Goal: Entertainment & Leisure: Consume media (video, audio)

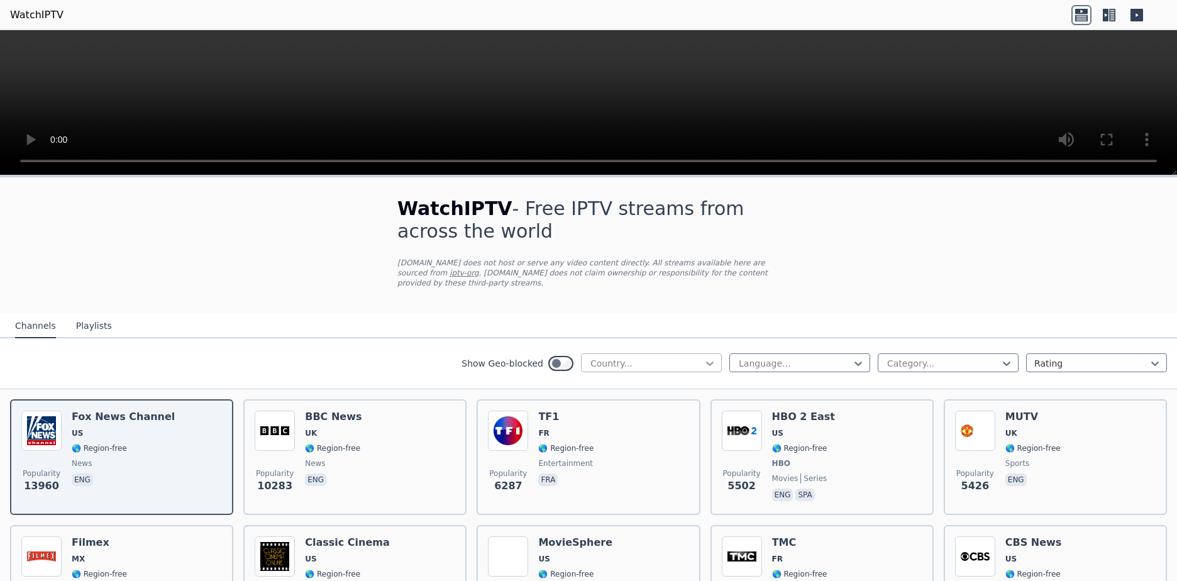
click at [706, 362] on icon at bounding box center [710, 364] width 8 height 4
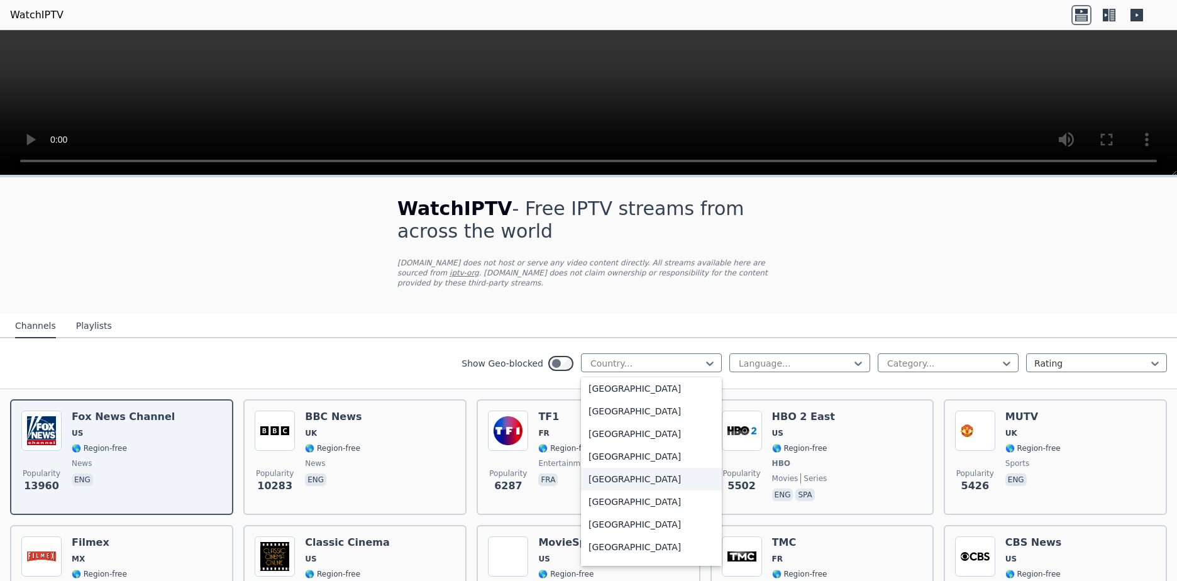
scroll to position [3836, 0]
click at [613, 518] on div "[GEOGRAPHIC_DATA]" at bounding box center [651, 529] width 141 height 23
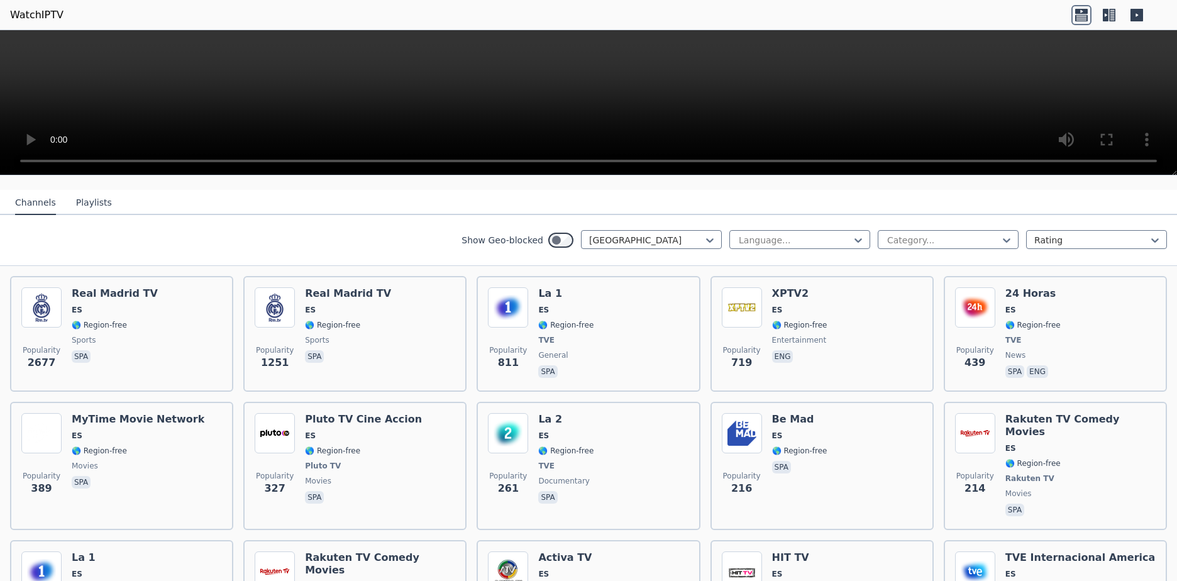
scroll to position [126, 0]
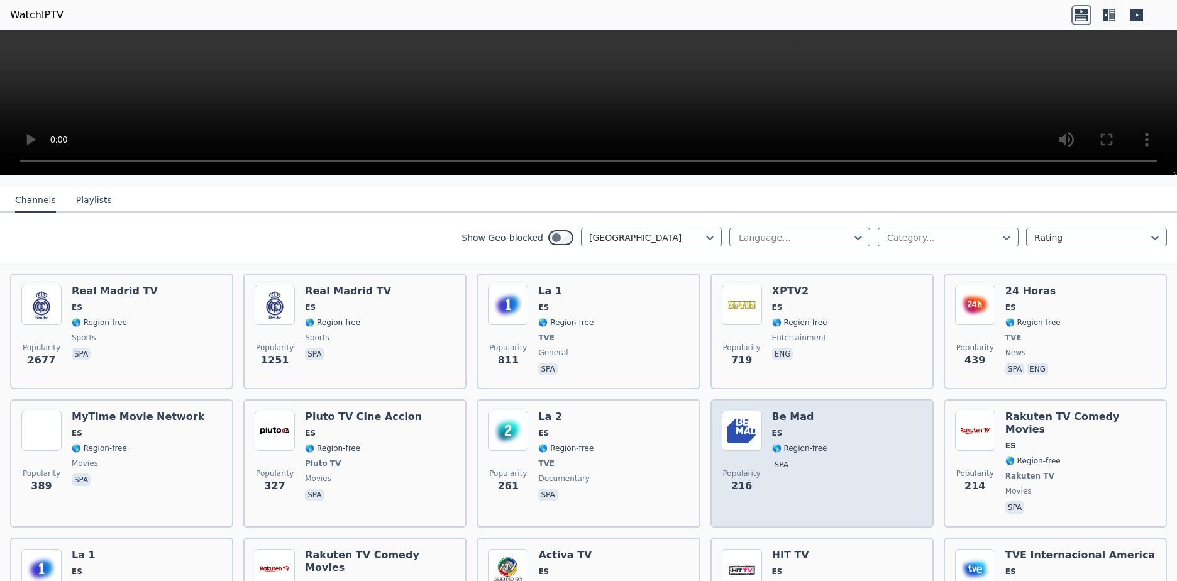
drag, startPoint x: 779, startPoint y: 406, endPoint x: 741, endPoint y: 423, distance: 41.4
click at [741, 423] on img at bounding box center [742, 431] width 40 height 40
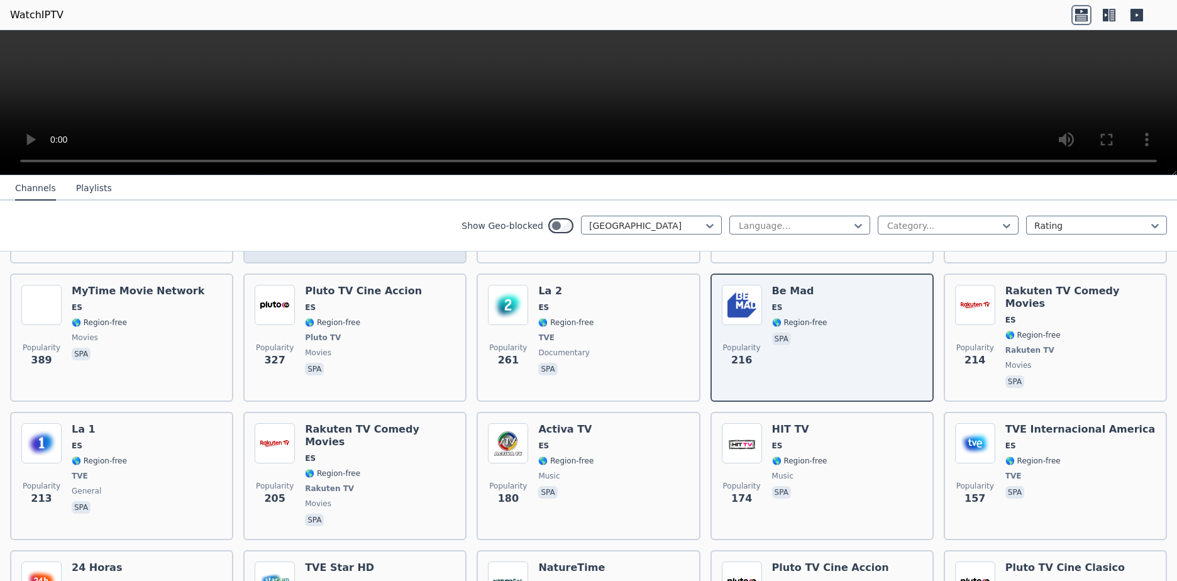
scroll to position [189, 0]
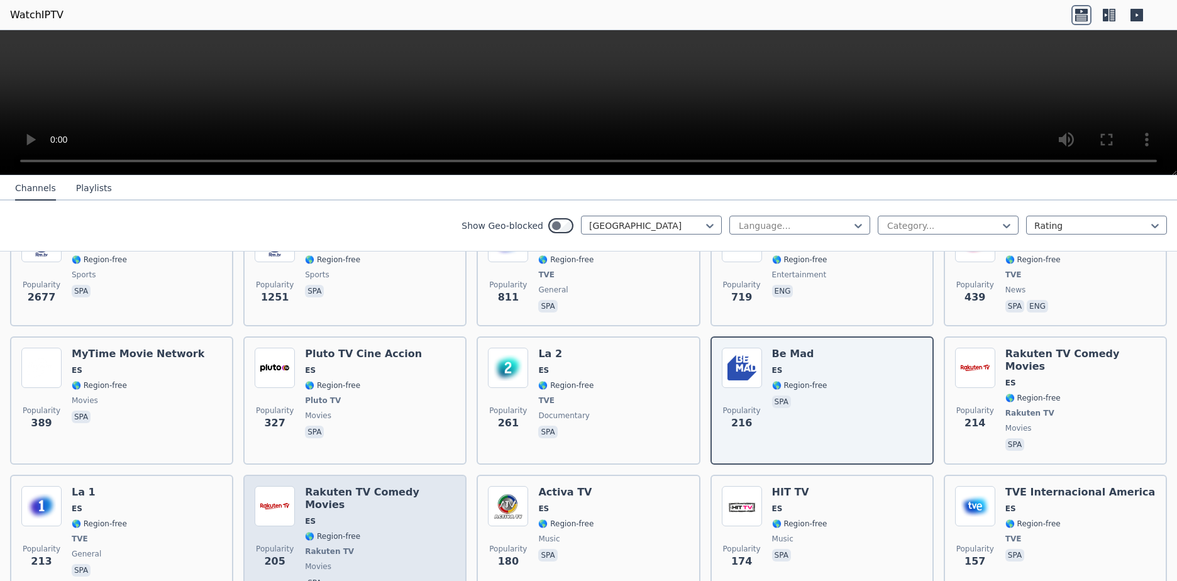
click at [318, 486] on div "Rakuten TV Comedy Movies ES 🌎 Region-free Rakuten TV movies spa" at bounding box center [380, 539] width 150 height 106
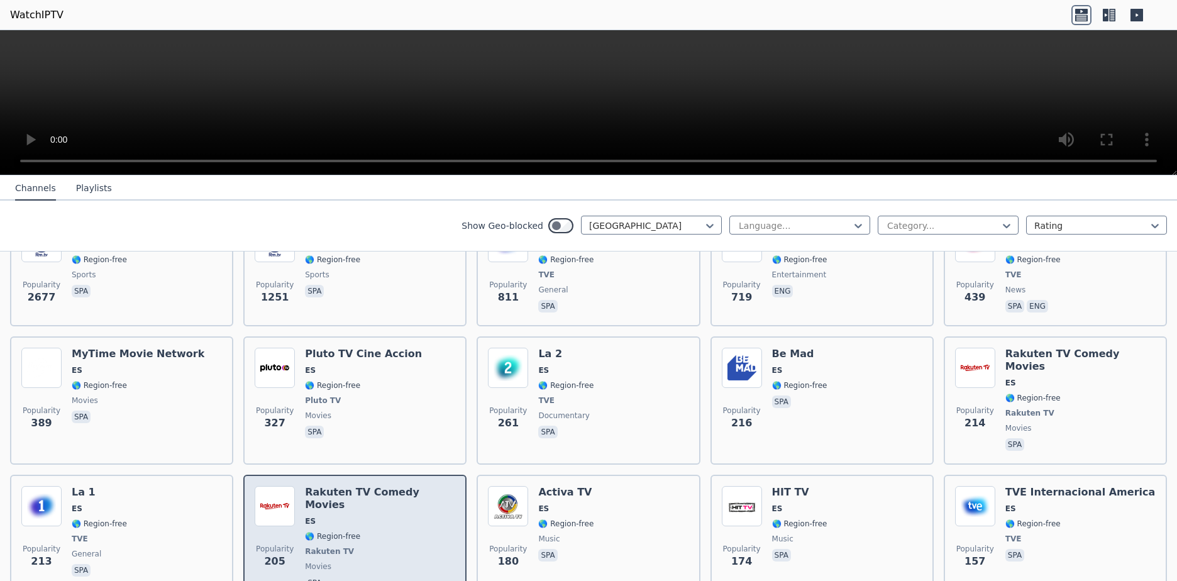
click at [326, 486] on h6 "Rakuten TV Comedy Movies" at bounding box center [380, 498] width 150 height 25
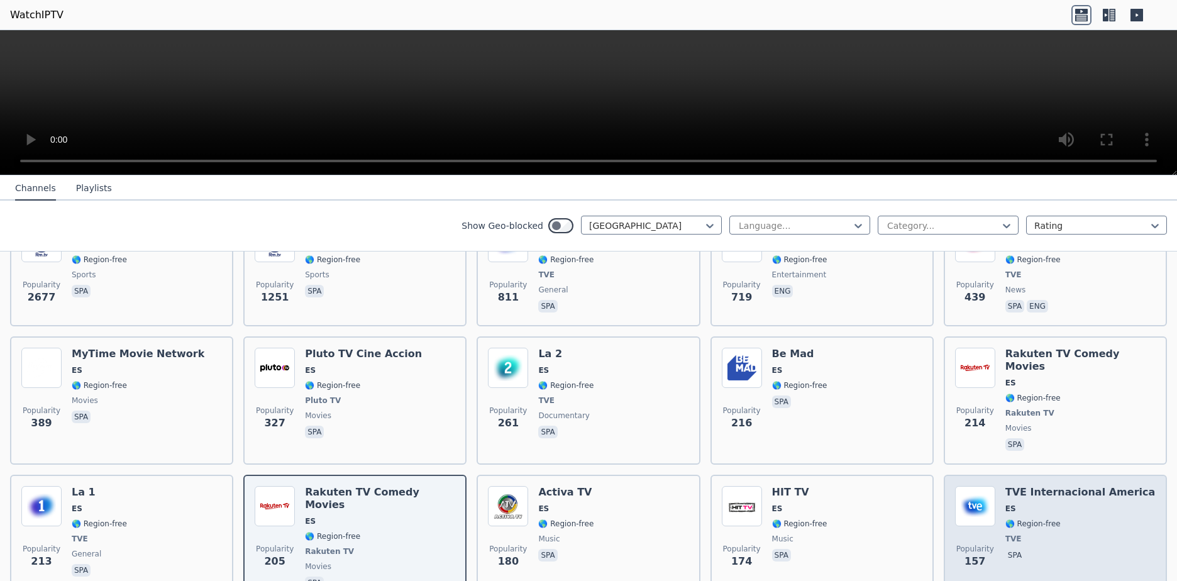
click at [1058, 486] on h6 "TVE Internacional America" at bounding box center [1081, 492] width 150 height 13
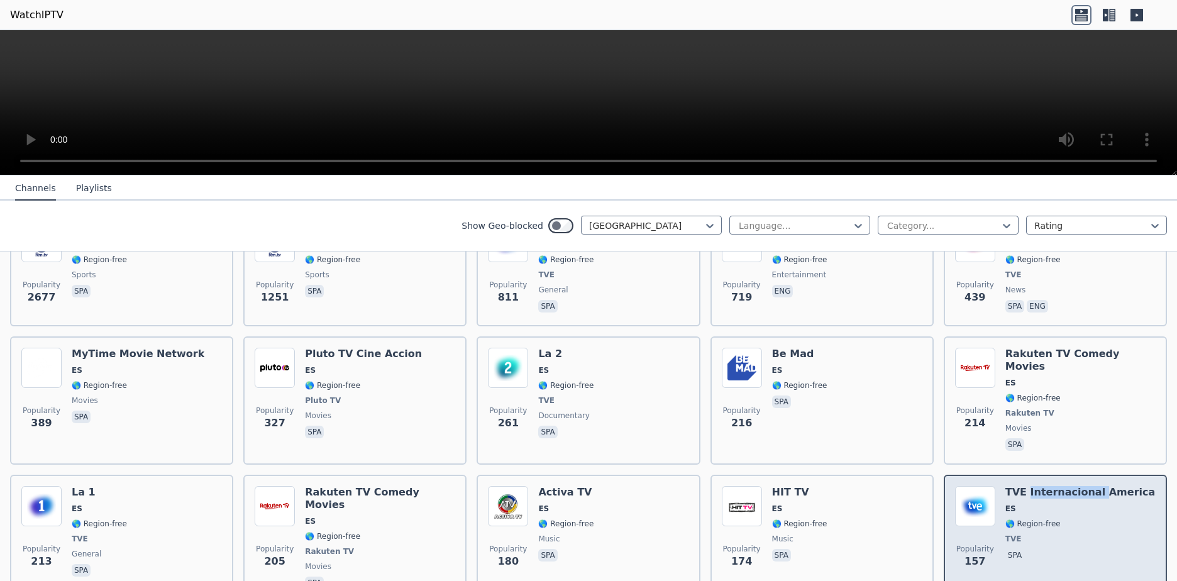
click at [1058, 486] on h6 "TVE Internacional America" at bounding box center [1081, 492] width 150 height 13
drag, startPoint x: 1058, startPoint y: 471, endPoint x: 1036, endPoint y: 512, distance: 46.4
click at [1036, 534] on span "TVE" at bounding box center [1081, 539] width 150 height 10
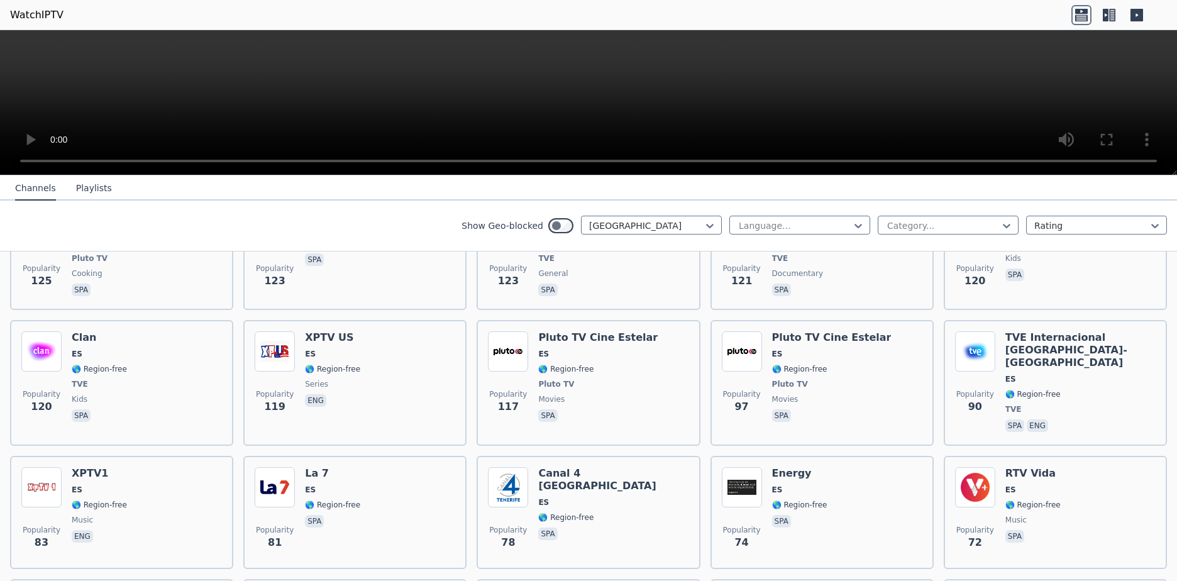
scroll to position [755, 0]
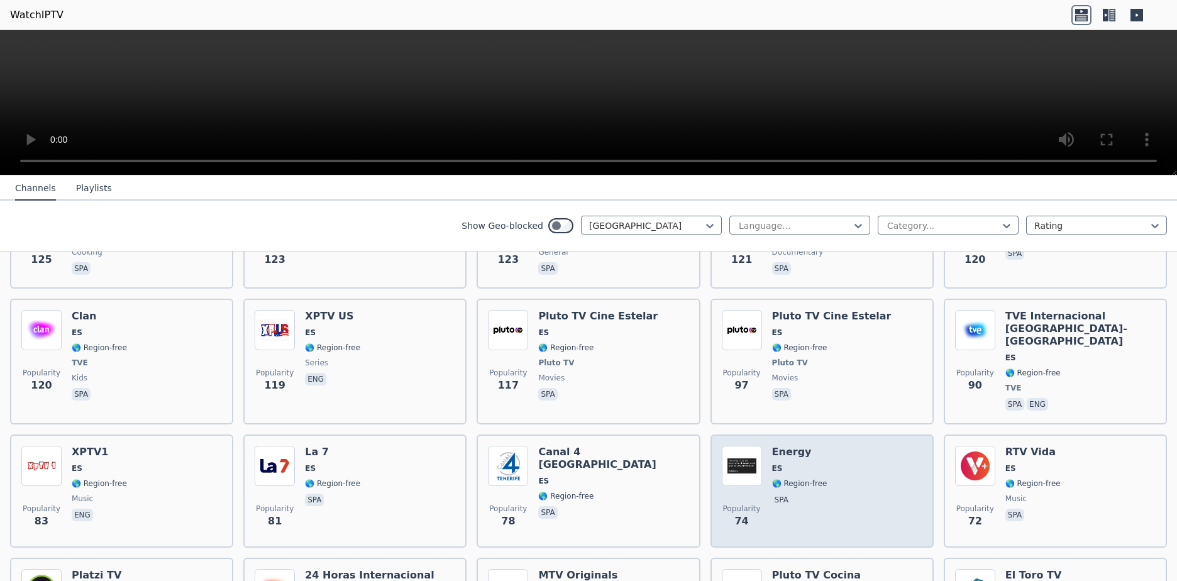
click at [782, 446] on div "Energy ES 🌎 Region-free spa" at bounding box center [799, 491] width 55 height 91
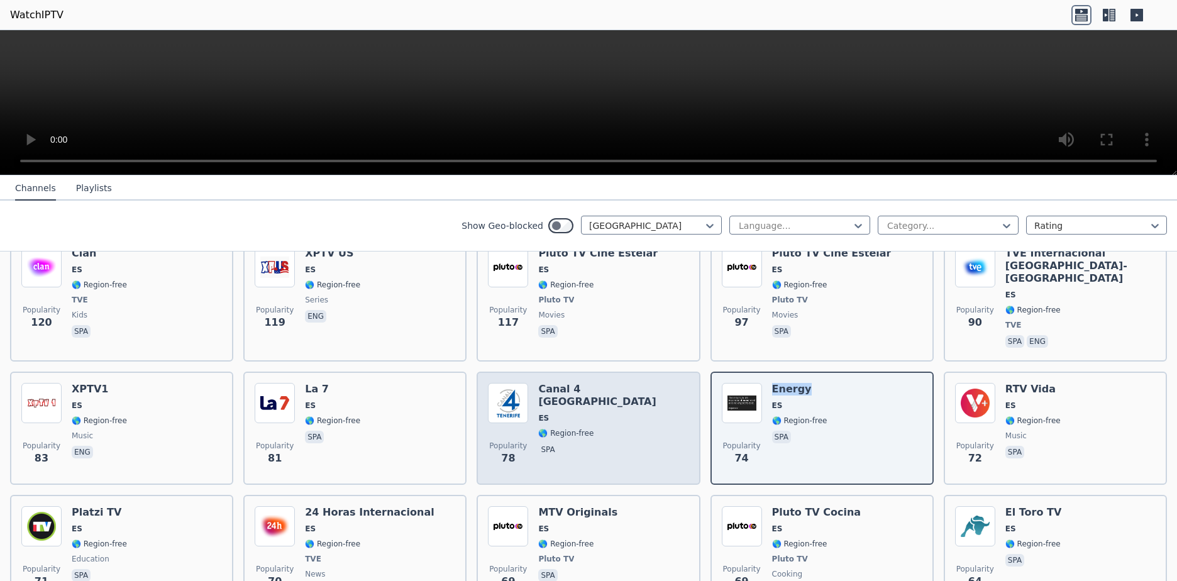
scroll to position [943, 0]
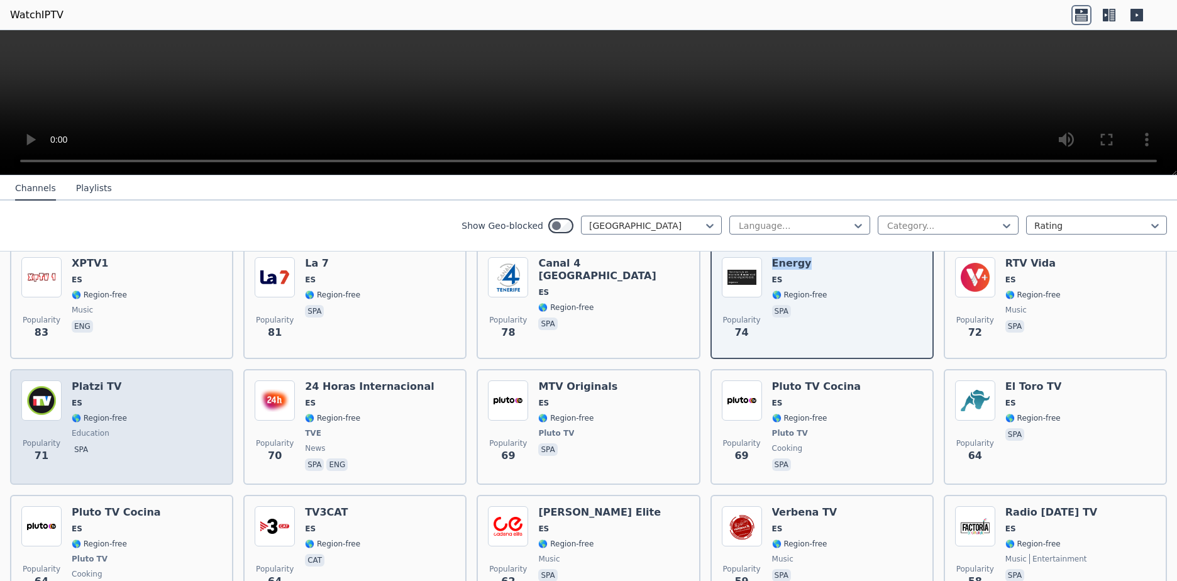
click at [42, 380] on img at bounding box center [41, 400] width 40 height 40
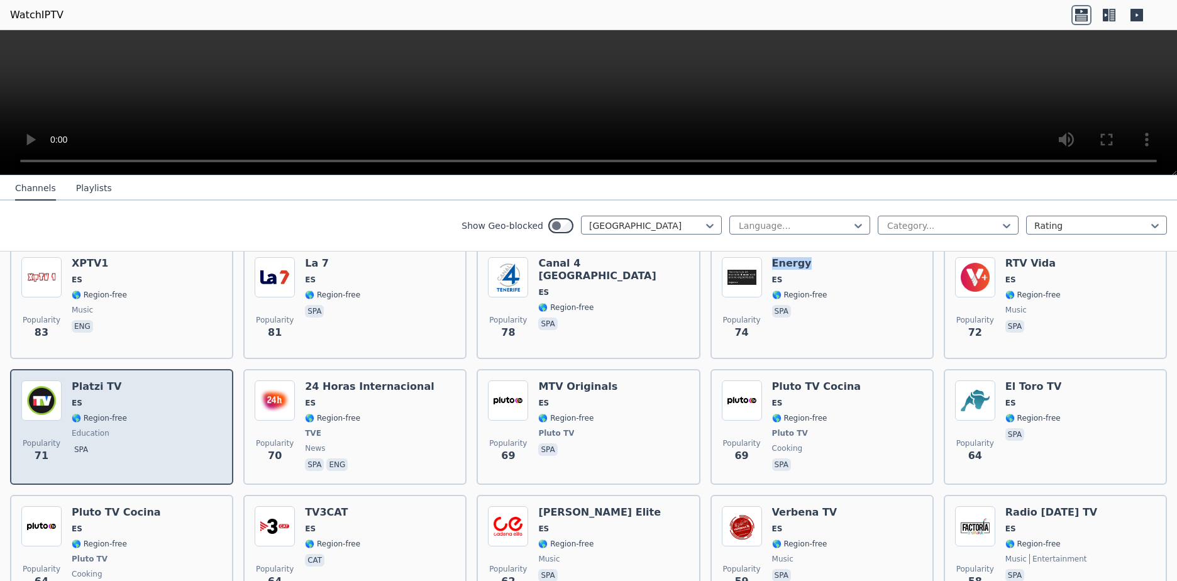
click at [42, 380] on img at bounding box center [41, 400] width 40 height 40
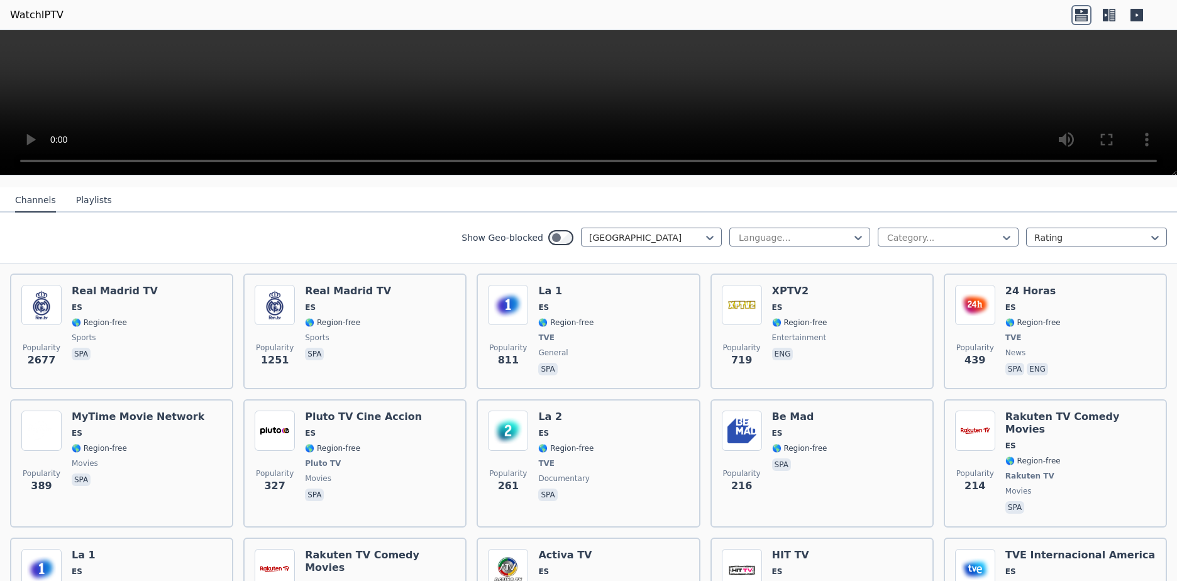
scroll to position [0, 0]
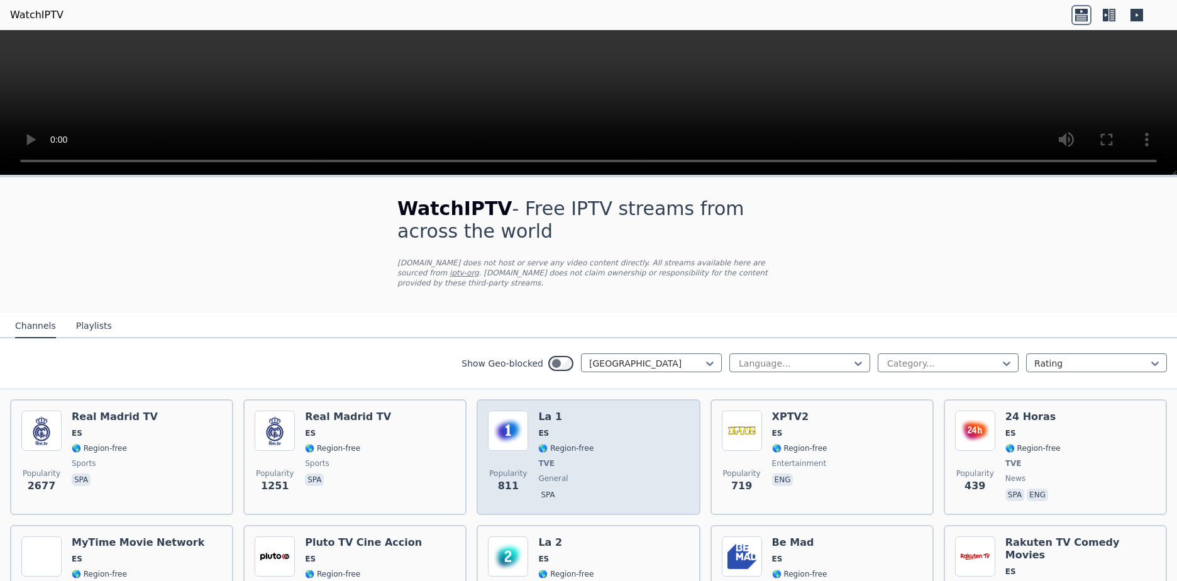
click at [548, 432] on div "La 1 ES 🌎 Region-free TVE general spa" at bounding box center [565, 457] width 55 height 93
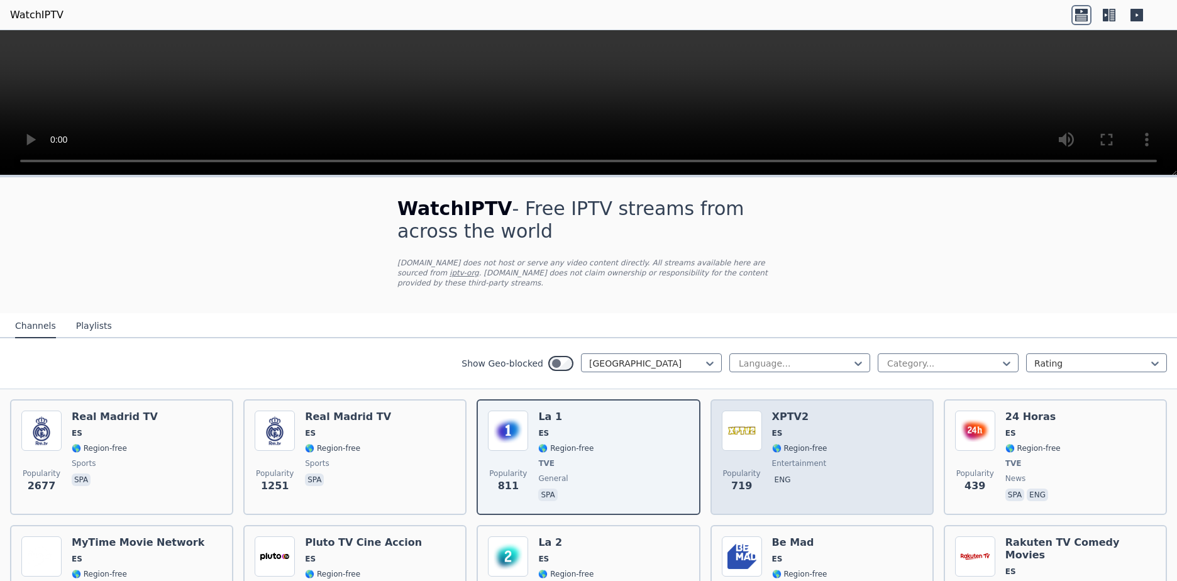
click at [817, 436] on div "Popularity 719 XPTV2 ES 🌎 Region-free entertainment eng" at bounding box center [822, 457] width 201 height 93
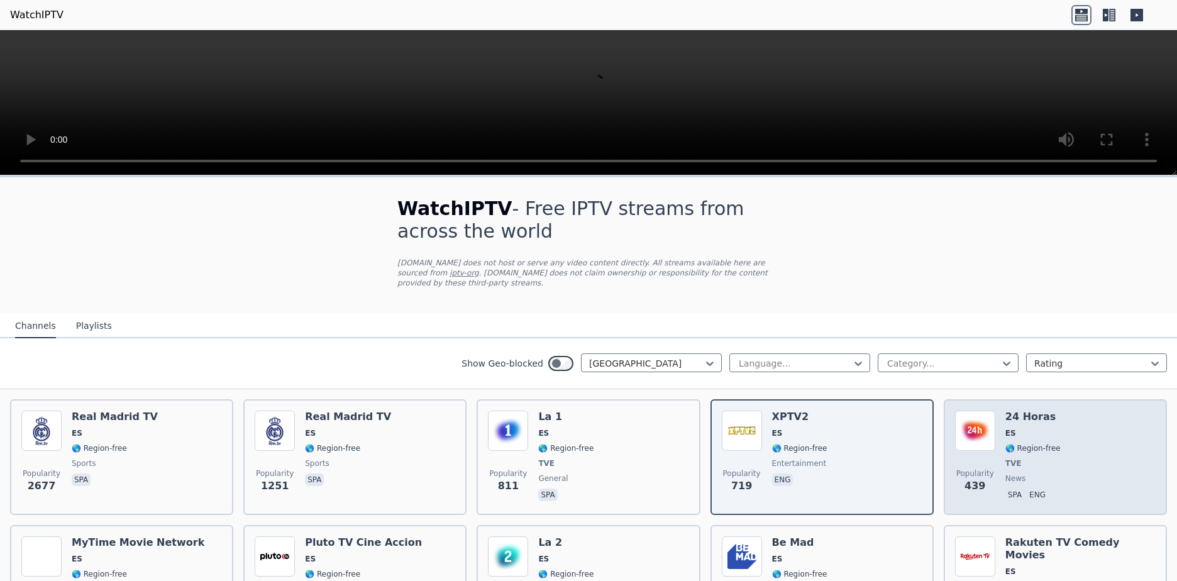
click at [1075, 452] on div "Popularity 439 24 Horas ES 🌎 Region-free TVE news spa eng" at bounding box center [1055, 457] width 201 height 93
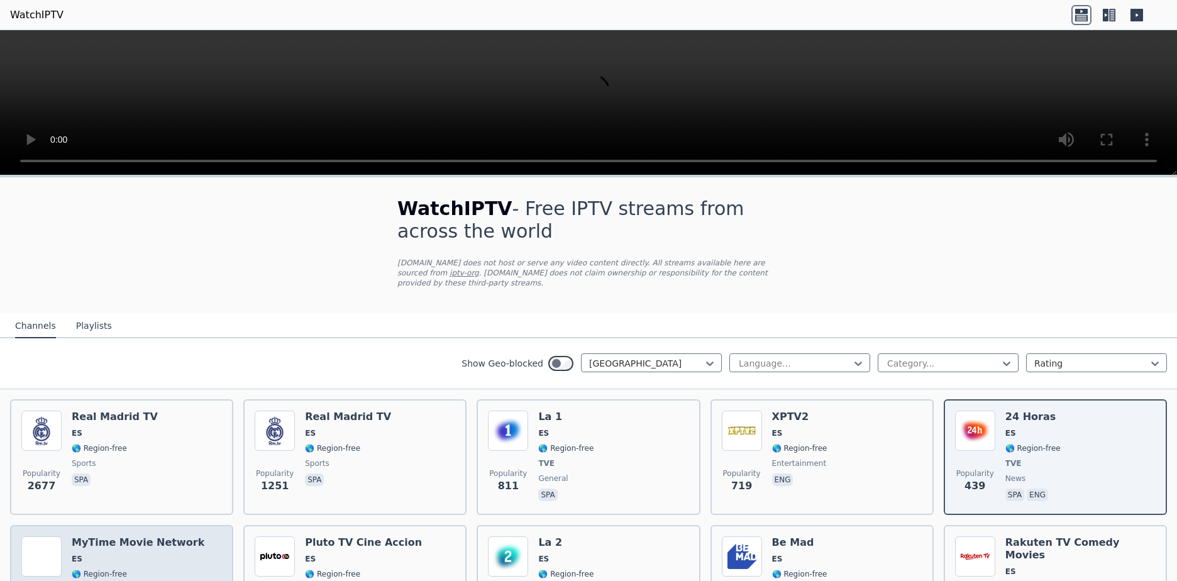
click at [128, 536] on h6 "MyTime Movie Network" at bounding box center [138, 542] width 133 height 13
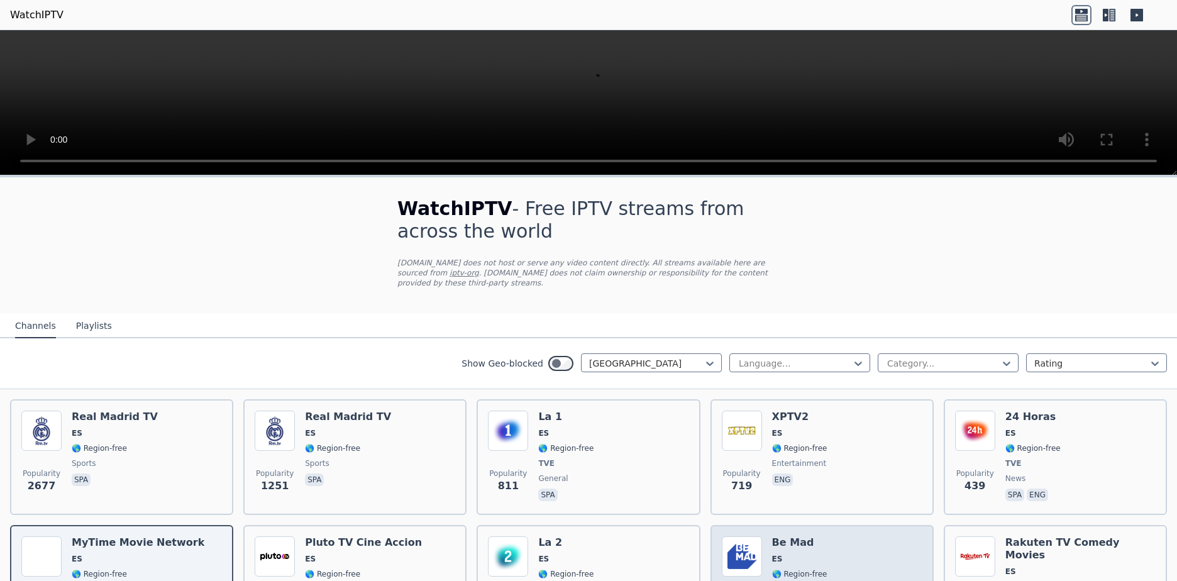
click at [823, 546] on div "Popularity 216 Be Mad ES 🌎 Region-free spa" at bounding box center [822, 589] width 201 height 106
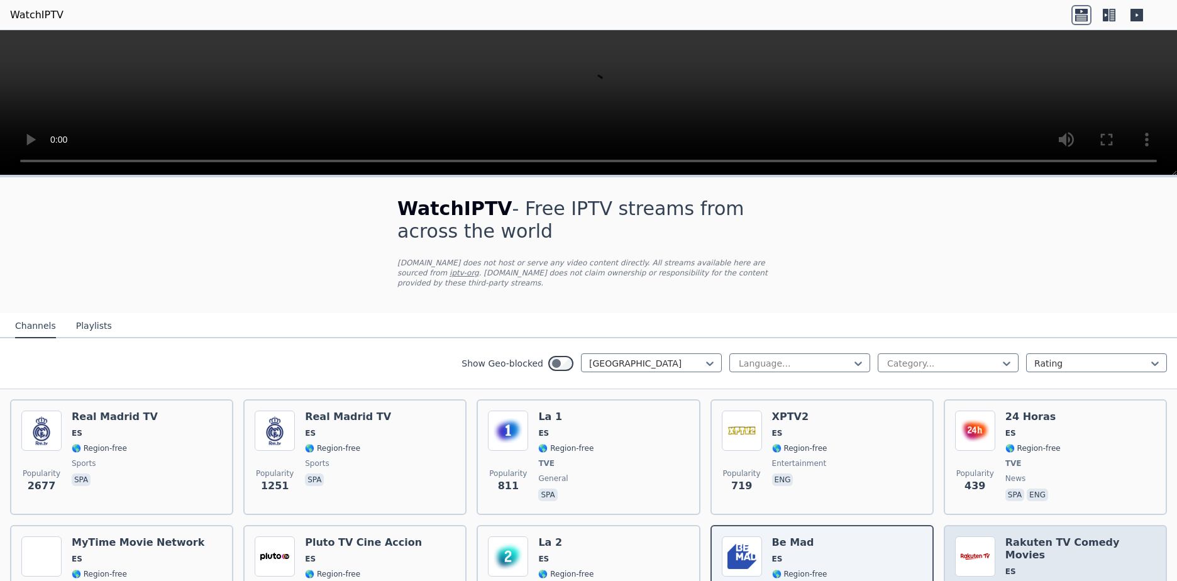
click at [1052, 536] on h6 "Rakuten TV Comedy Movies" at bounding box center [1081, 548] width 150 height 25
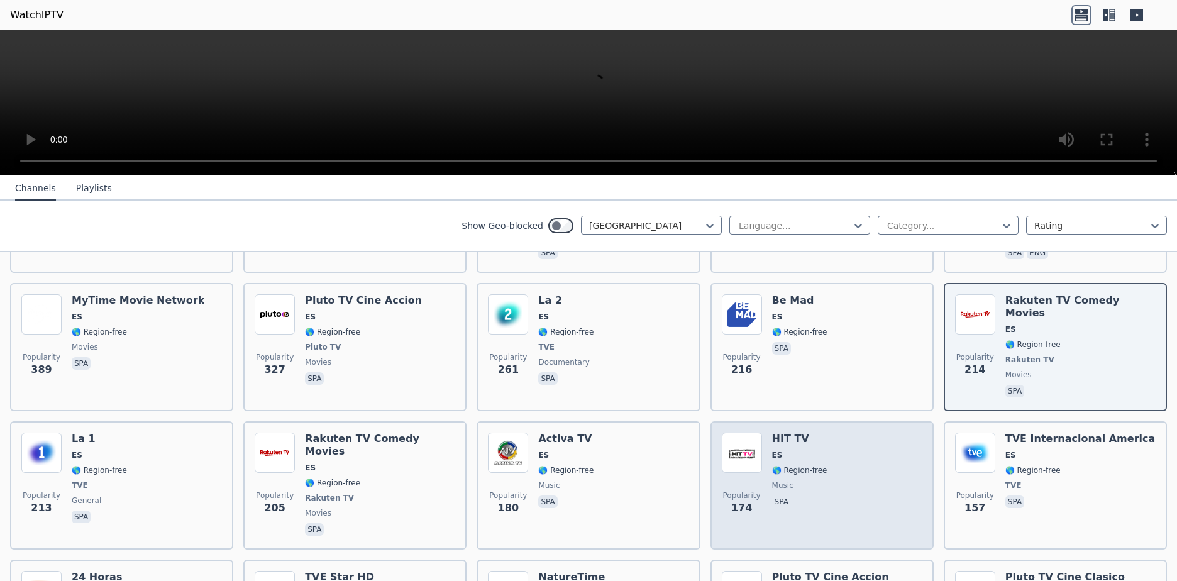
scroll to position [252, 0]
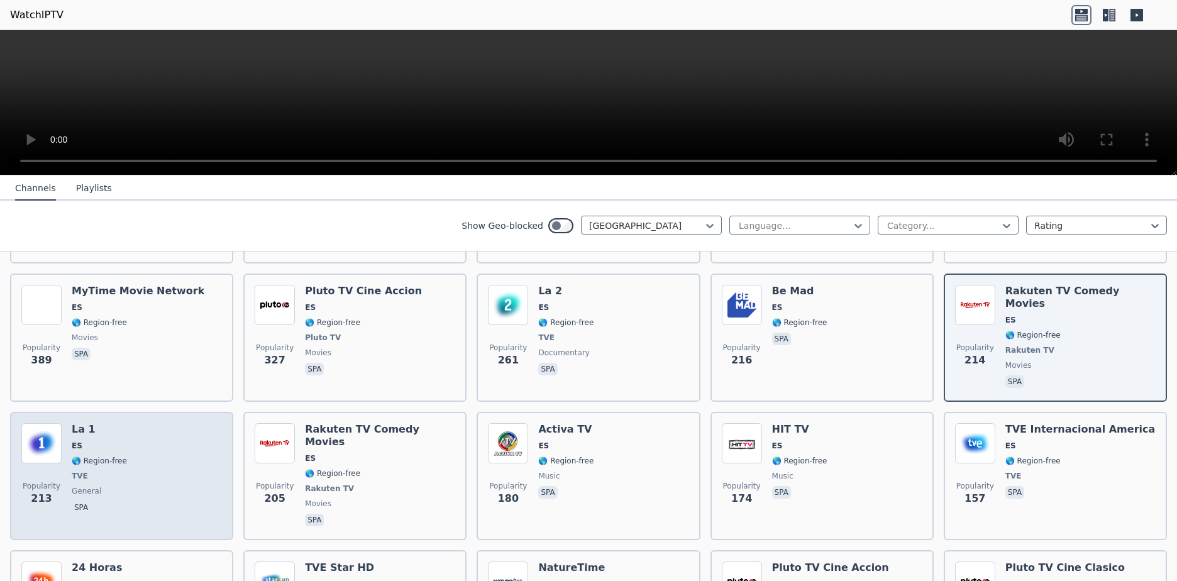
click at [72, 423] on div "La 1 ES 🌎 Region-free TVE general spa" at bounding box center [99, 476] width 55 height 106
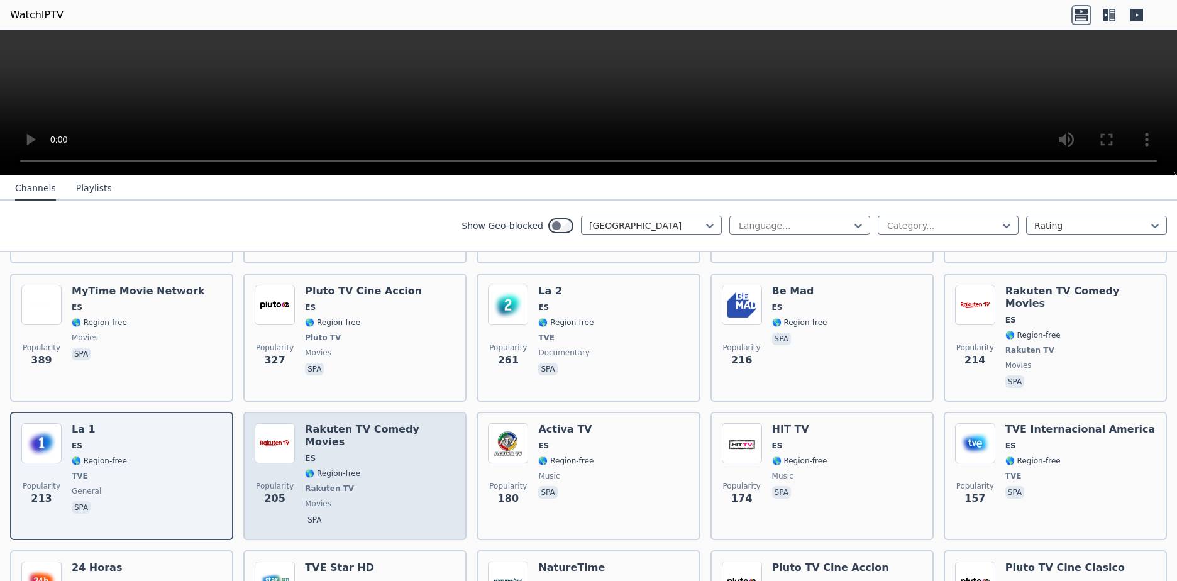
click at [331, 423] on h6 "Rakuten TV Comedy Movies" at bounding box center [380, 435] width 150 height 25
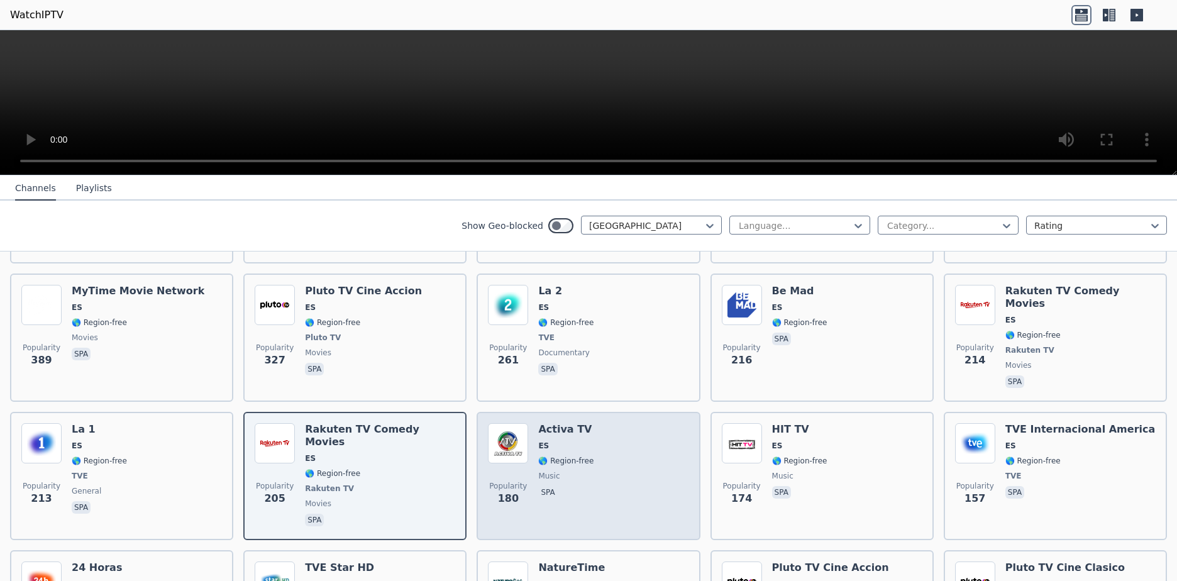
click at [562, 423] on div "Activa TV ES 🌎 Region-free music spa" at bounding box center [565, 476] width 55 height 106
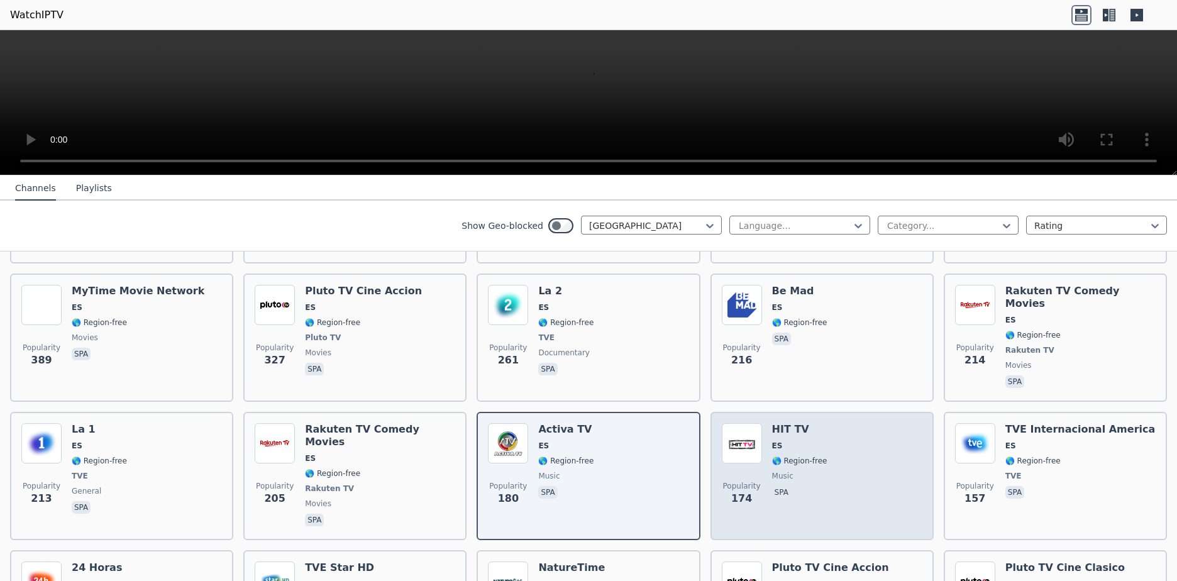
click at [801, 423] on div "HIT TV ES 🌎 Region-free music spa" at bounding box center [799, 476] width 55 height 106
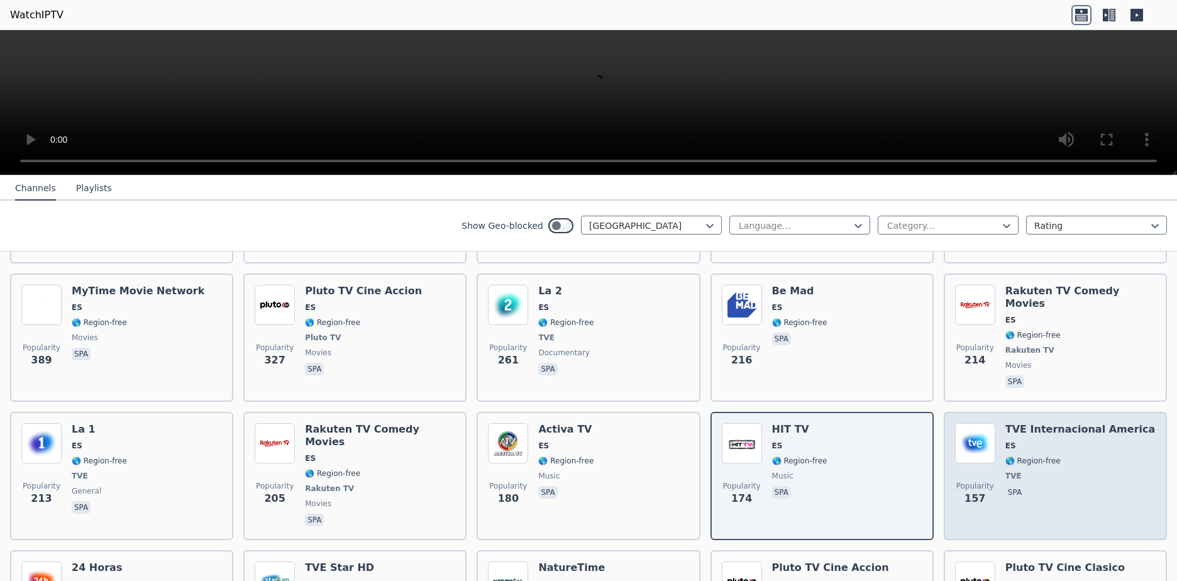
click at [1091, 423] on h6 "TVE Internacional America" at bounding box center [1081, 429] width 150 height 13
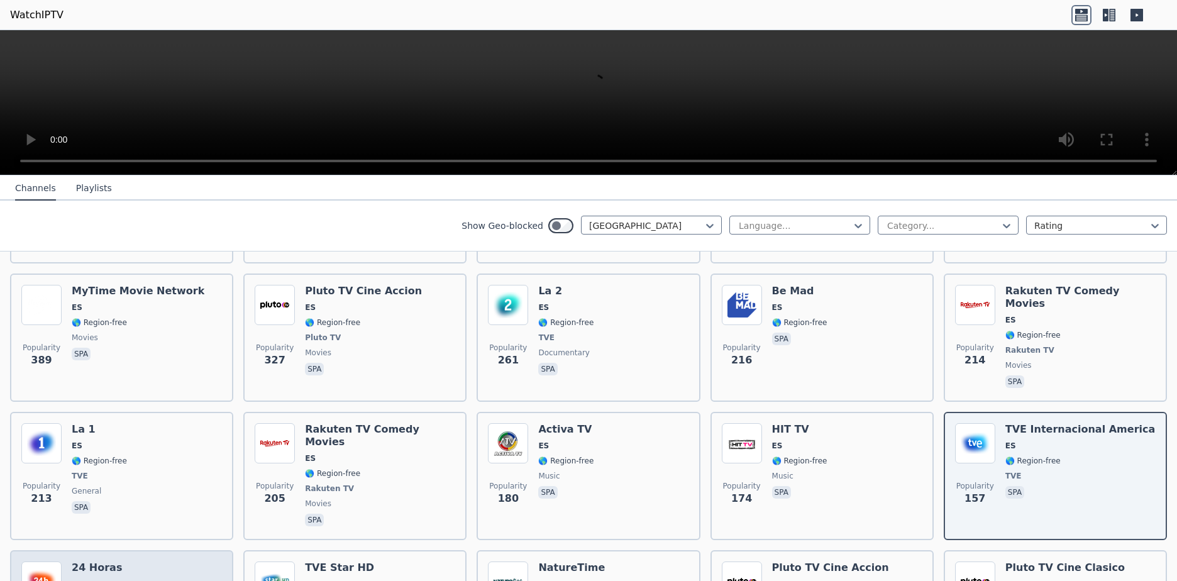
click at [93, 562] on h6 "24 Horas" at bounding box center [99, 568] width 55 height 13
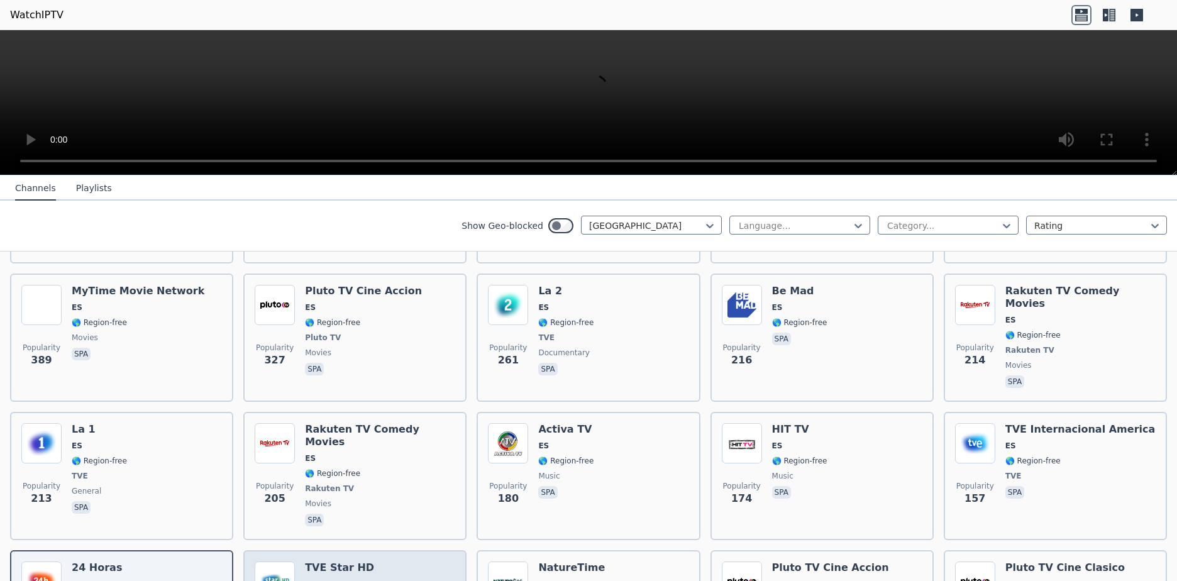
click at [328, 562] on h6 "TVE Star HD" at bounding box center [339, 568] width 69 height 13
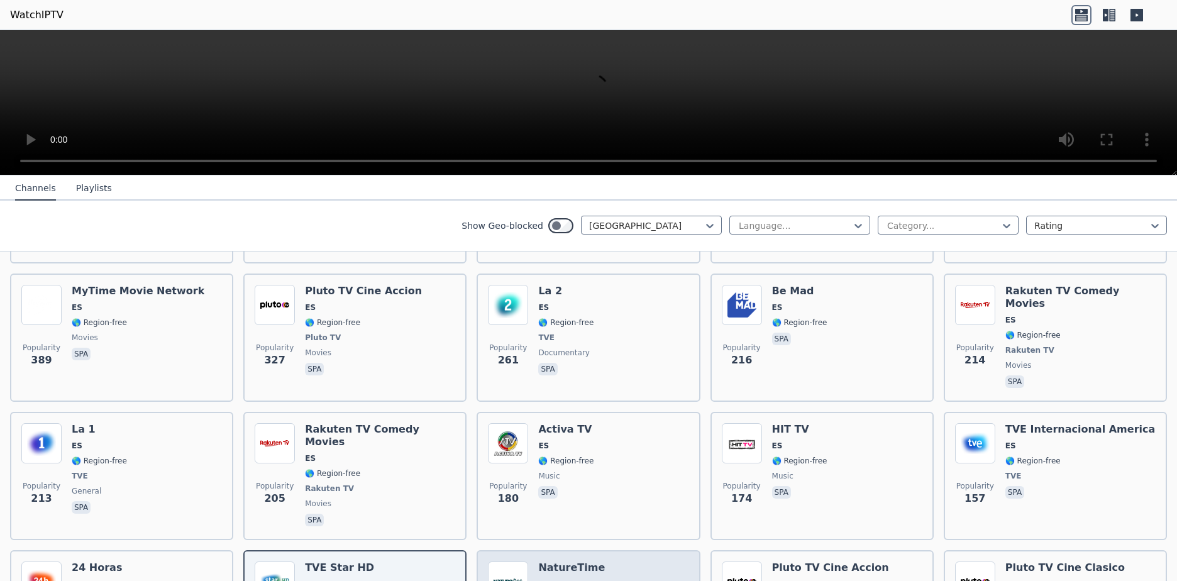
click at [558, 562] on h6 "NatureTime" at bounding box center [571, 568] width 67 height 13
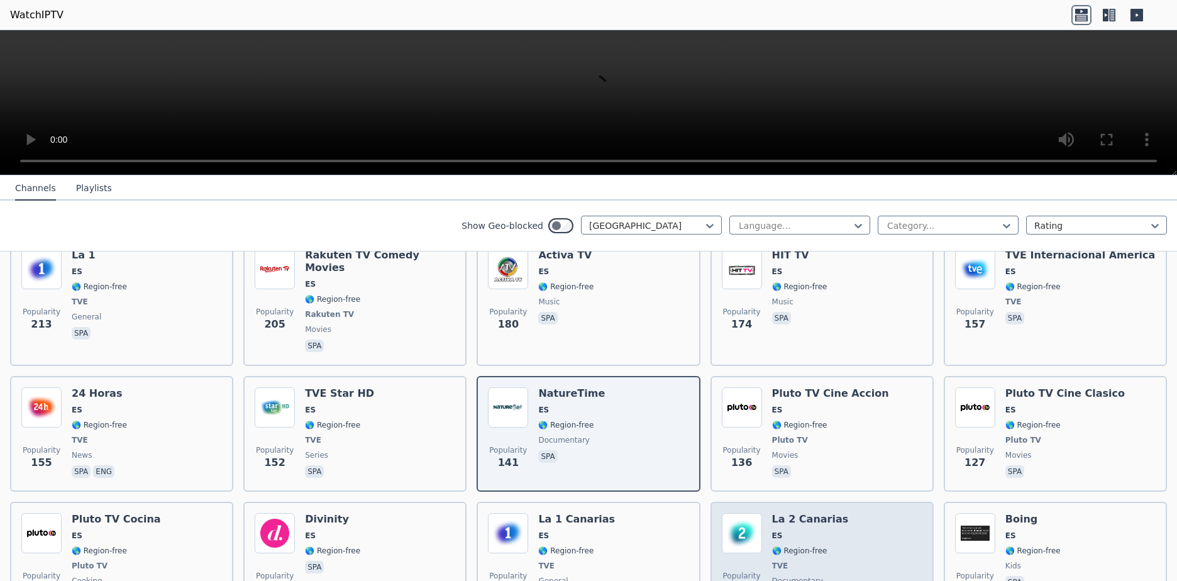
scroll to position [440, 0]
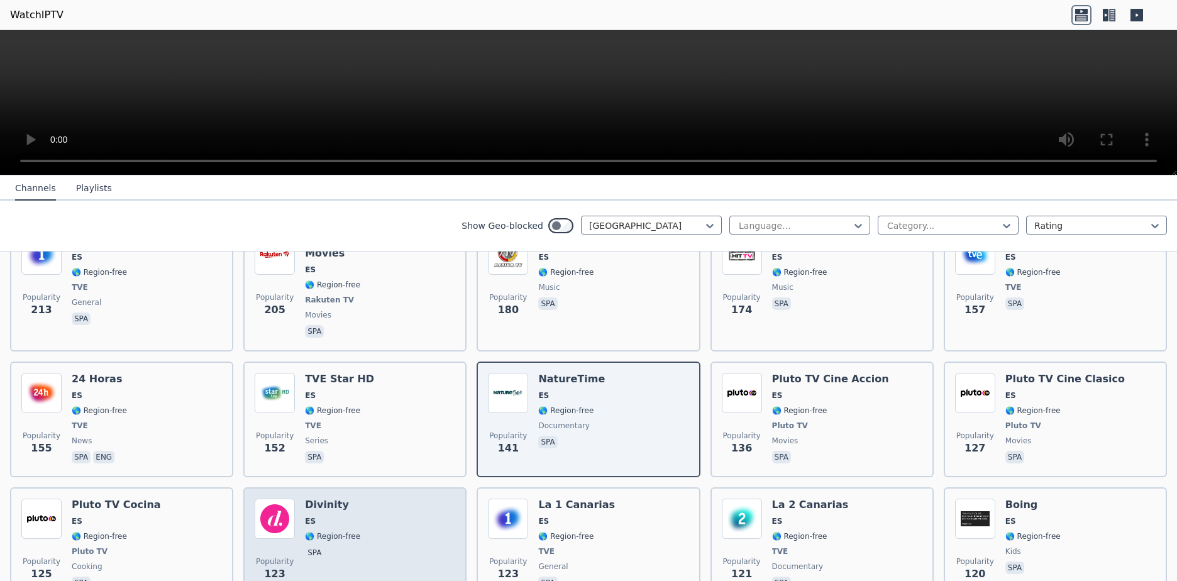
click at [316, 499] on h6 "Divinity" at bounding box center [332, 505] width 55 height 13
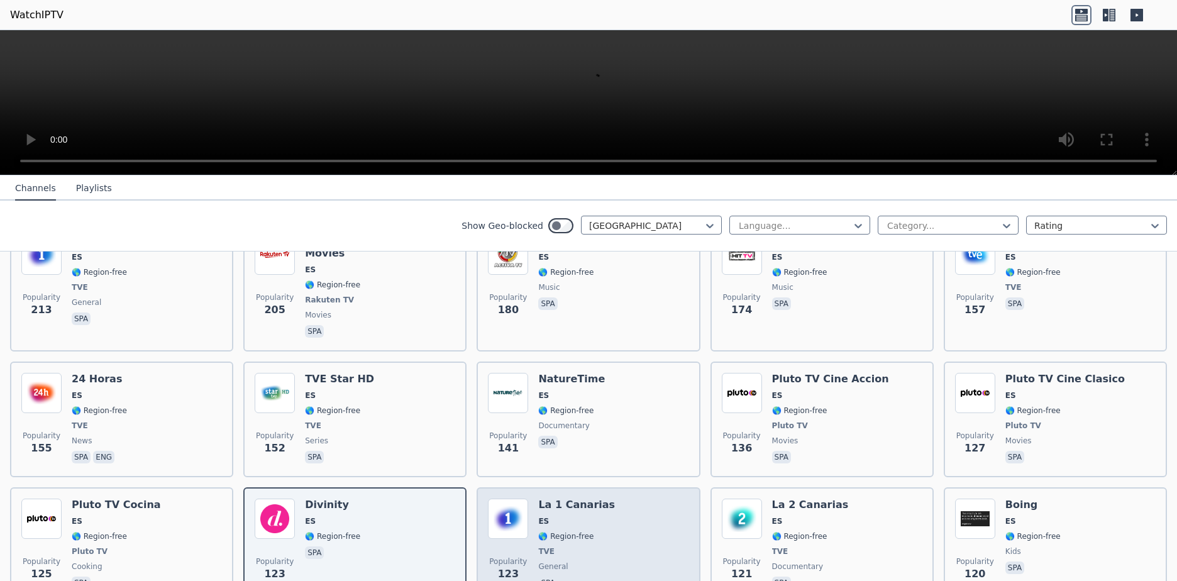
click at [565, 499] on h6 "La 1 Canarias" at bounding box center [576, 505] width 77 height 13
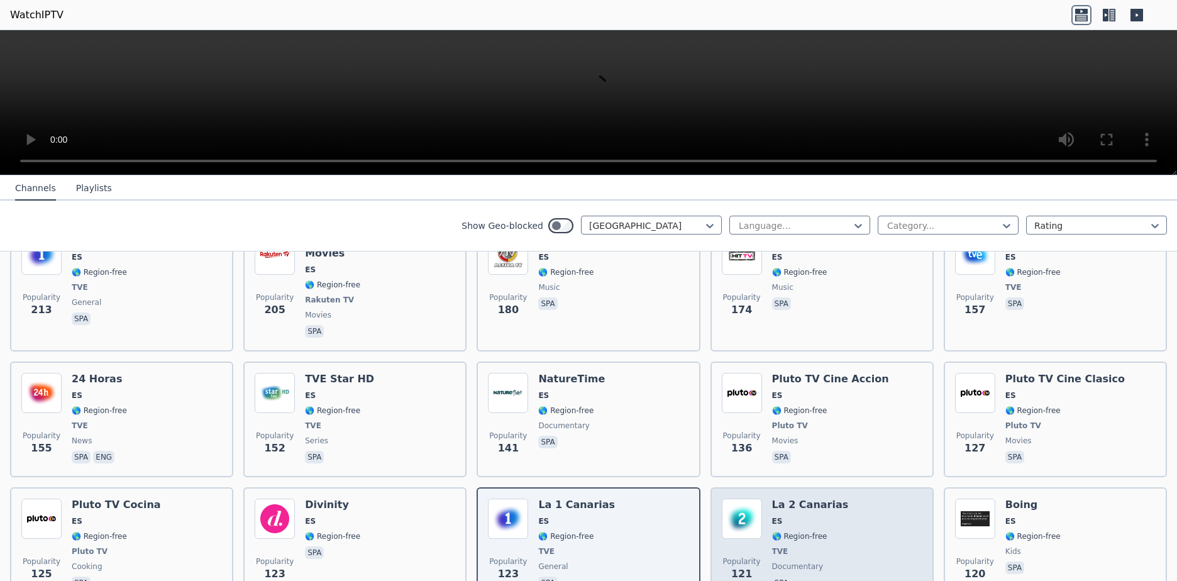
click at [797, 499] on h6 "La 2 Canarias" at bounding box center [810, 505] width 77 height 13
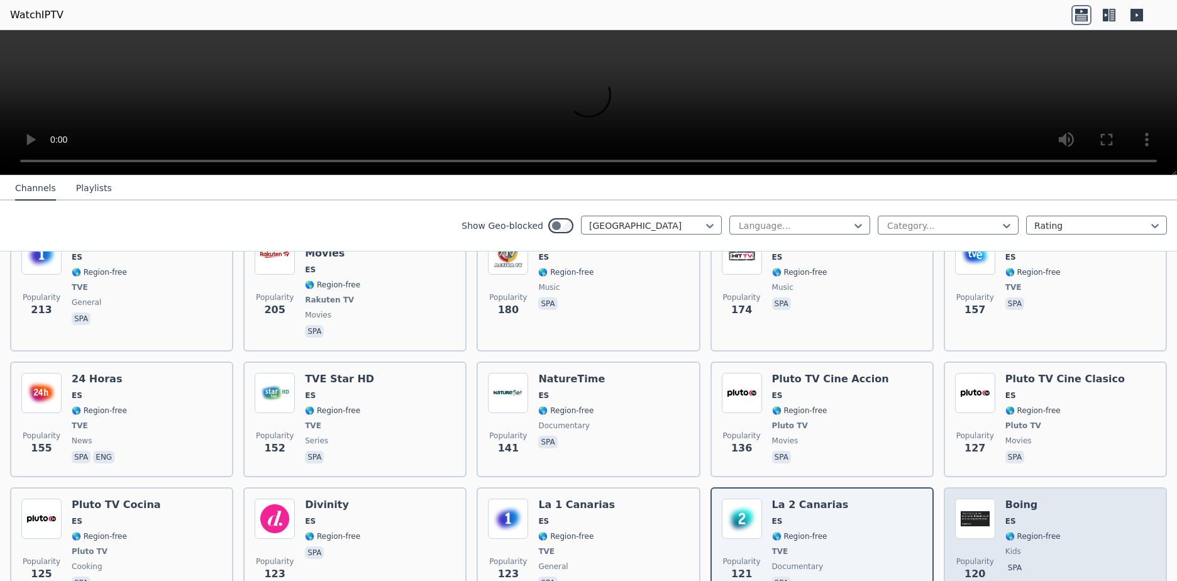
click at [1013, 499] on h6 "Boing" at bounding box center [1033, 505] width 55 height 13
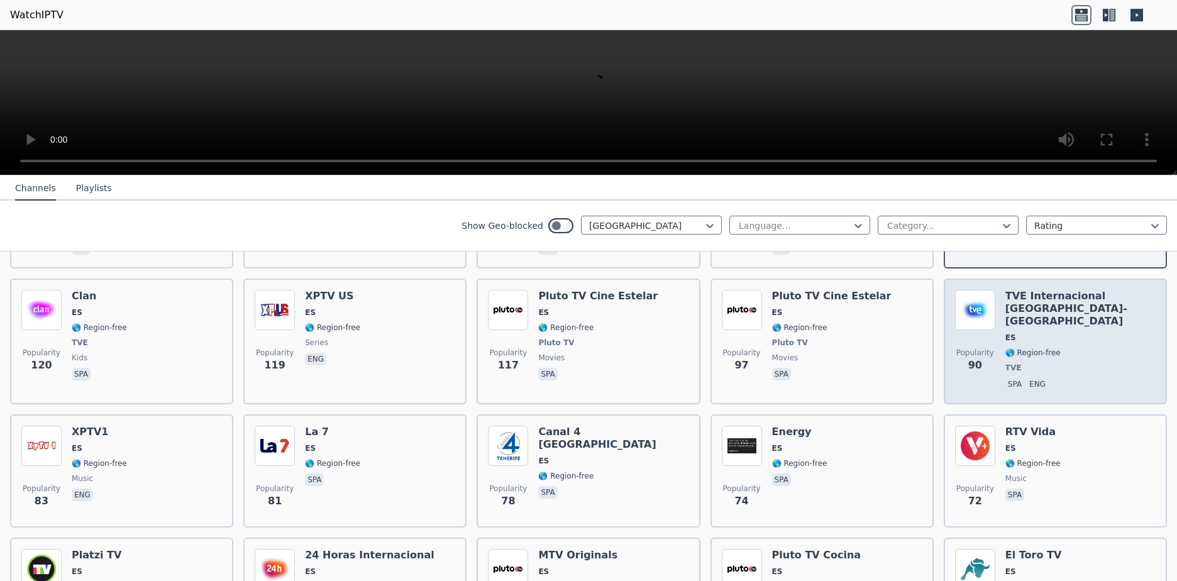
scroll to position [818, 0]
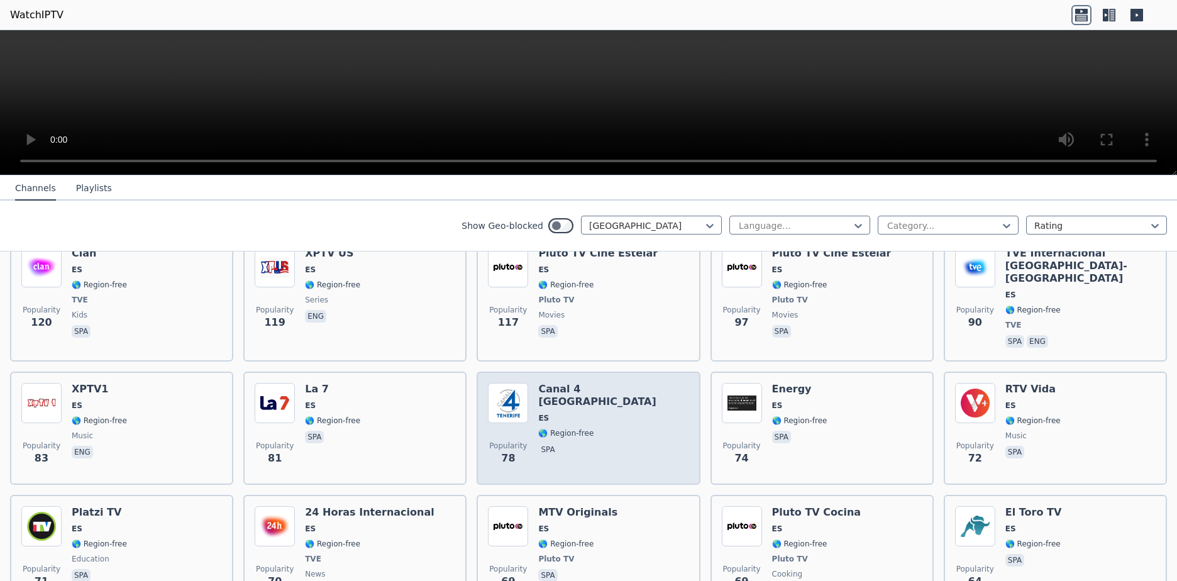
click at [552, 383] on h6 "Canal 4 [GEOGRAPHIC_DATA]" at bounding box center [613, 395] width 150 height 25
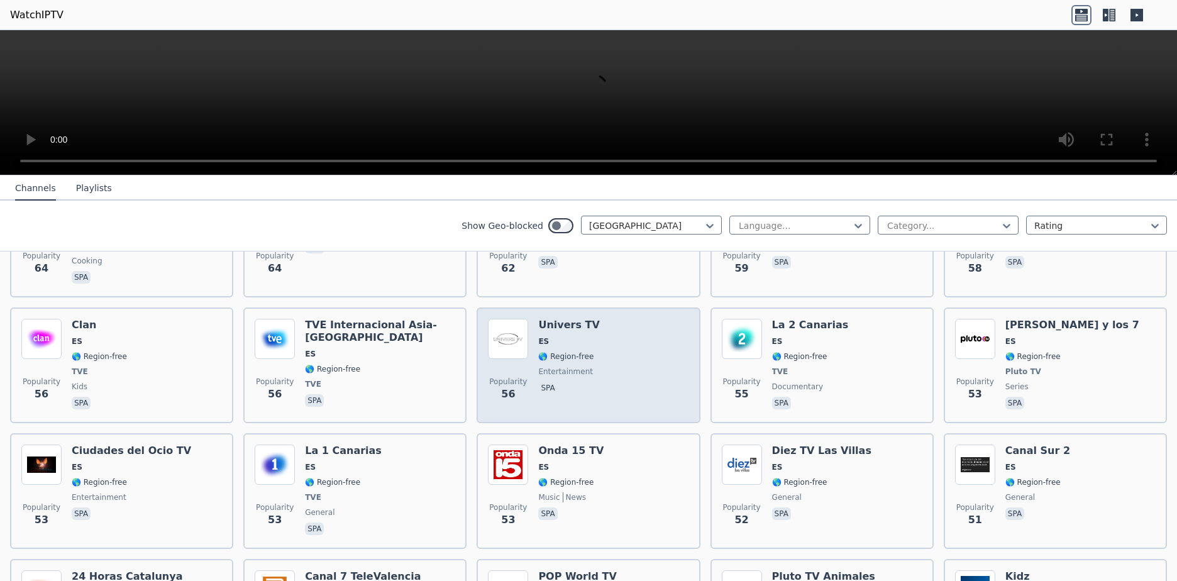
scroll to position [1258, 0]
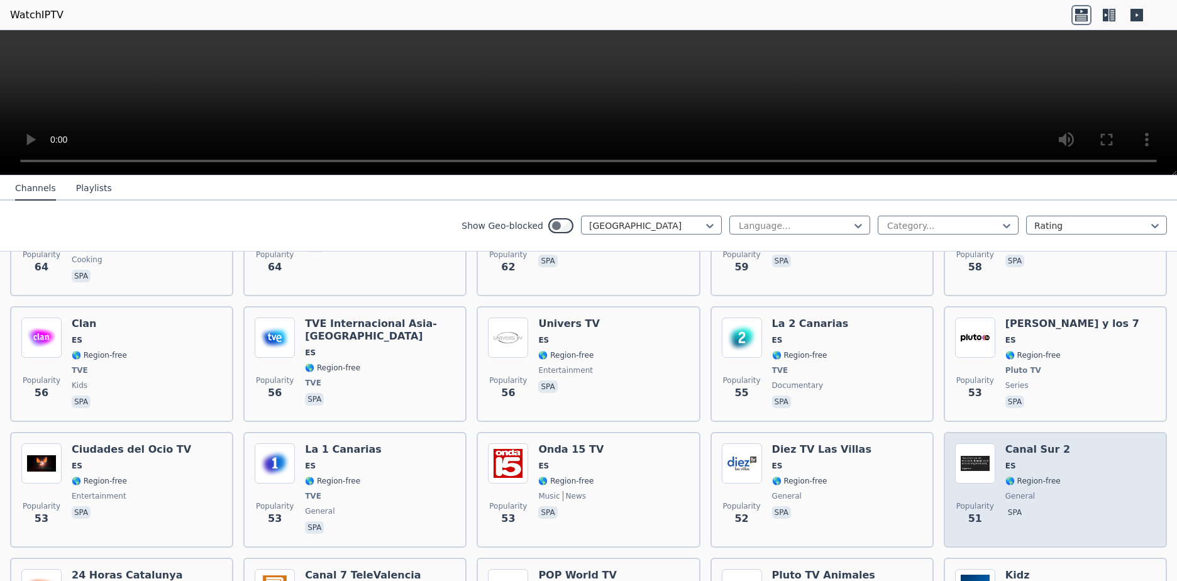
click at [1010, 443] on h6 "Canal Sur 2" at bounding box center [1038, 449] width 65 height 13
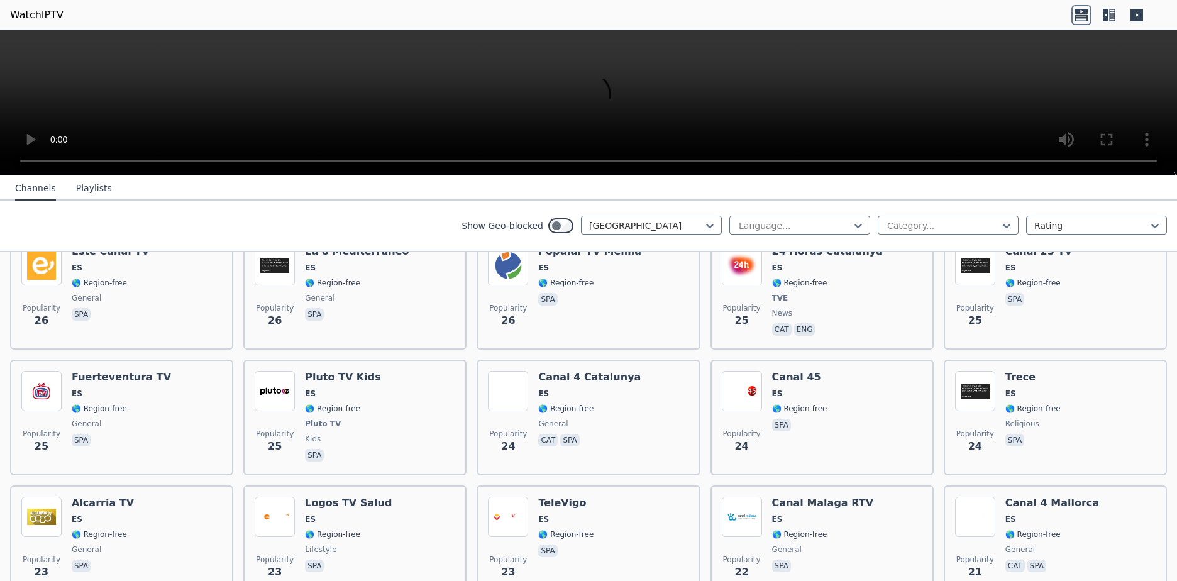
scroll to position [2264, 0]
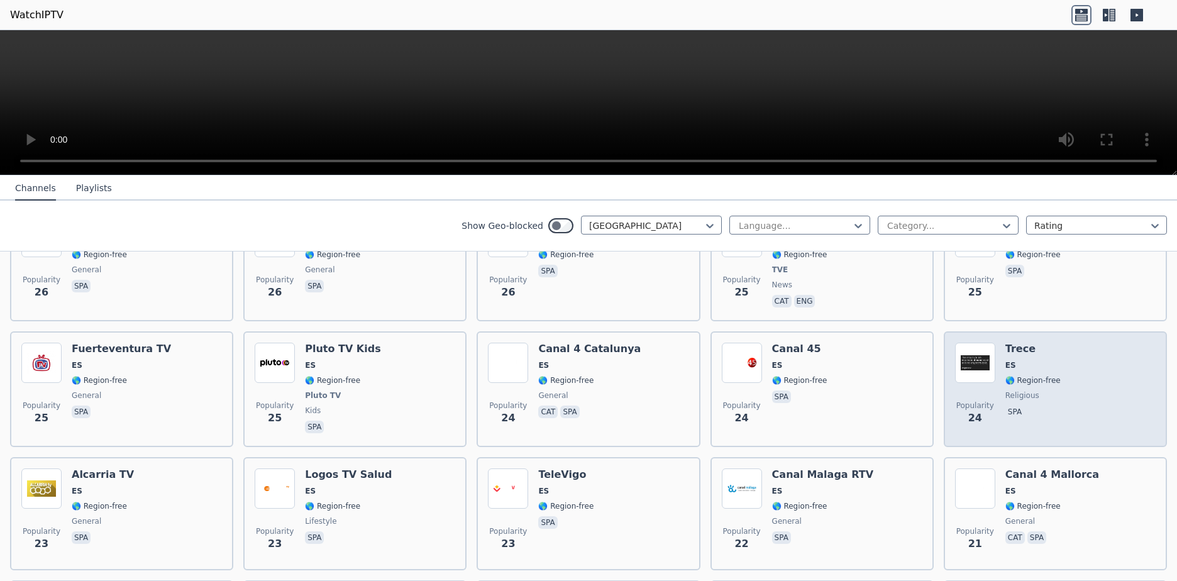
click at [997, 343] on div "Popularity 24 Trece ES 🌎 Region-free religious spa" at bounding box center [1055, 389] width 201 height 93
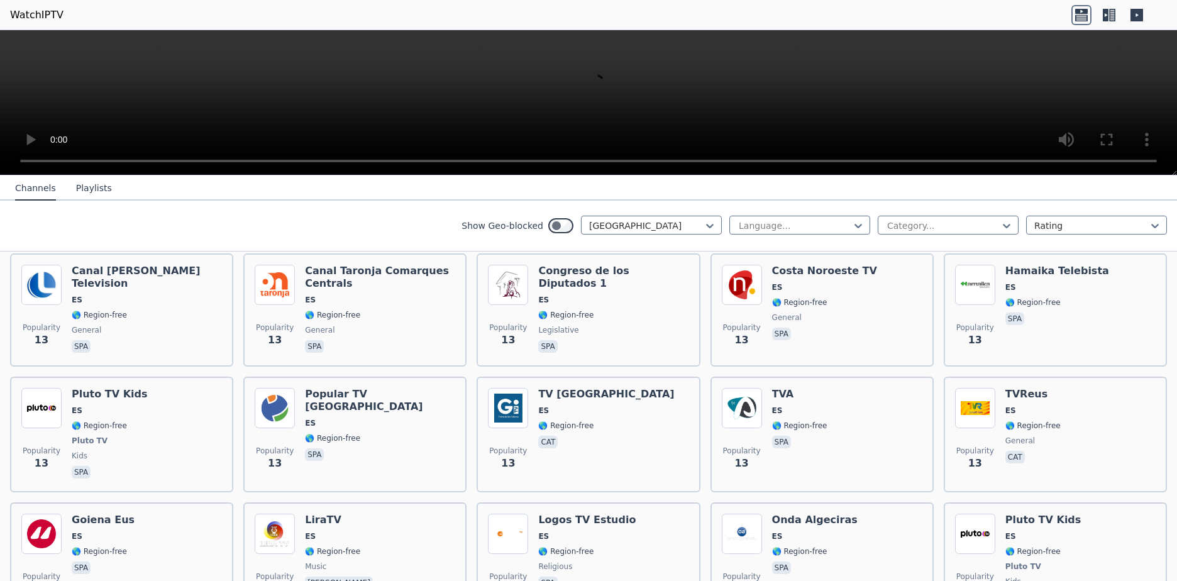
scroll to position [3711, 0]
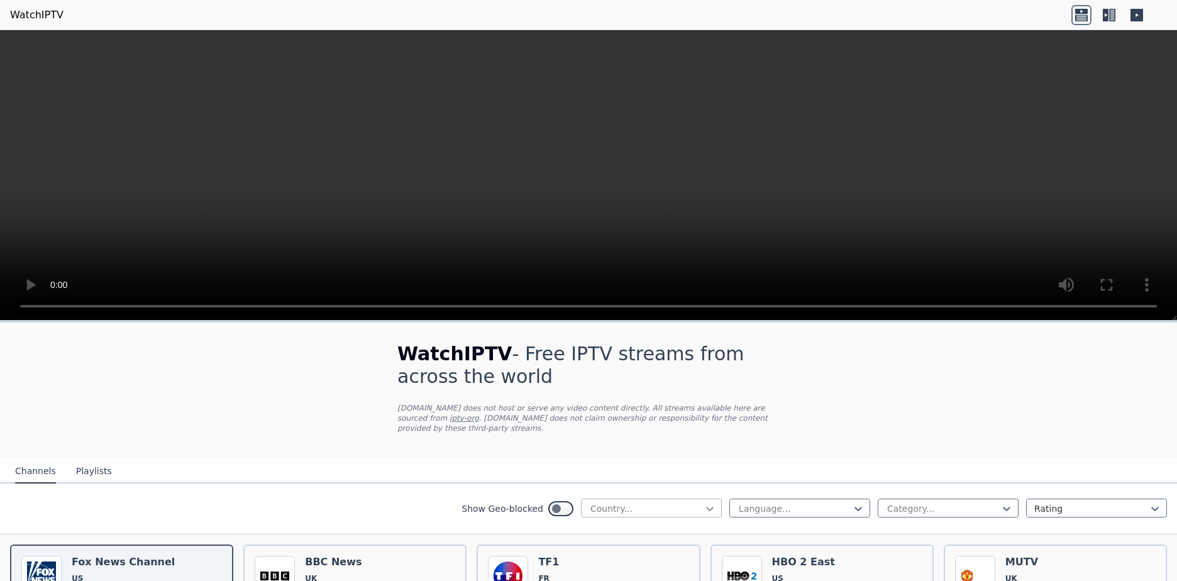
click at [706, 507] on icon at bounding box center [710, 509] width 8 height 4
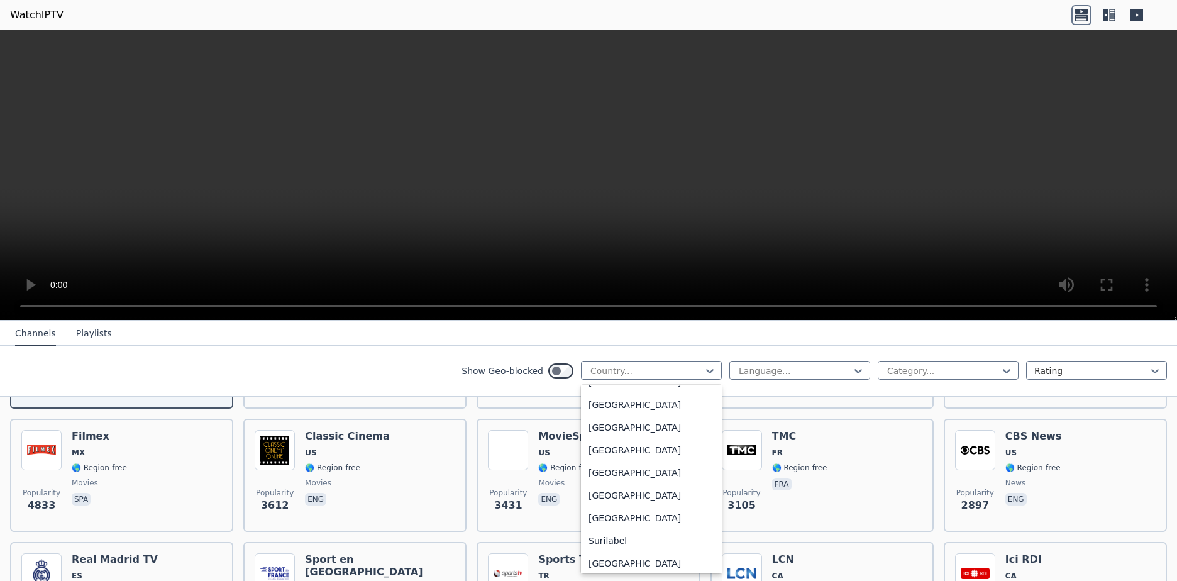
scroll to position [3899, 0]
click at [603, 474] on div "[GEOGRAPHIC_DATA]" at bounding box center [651, 474] width 141 height 23
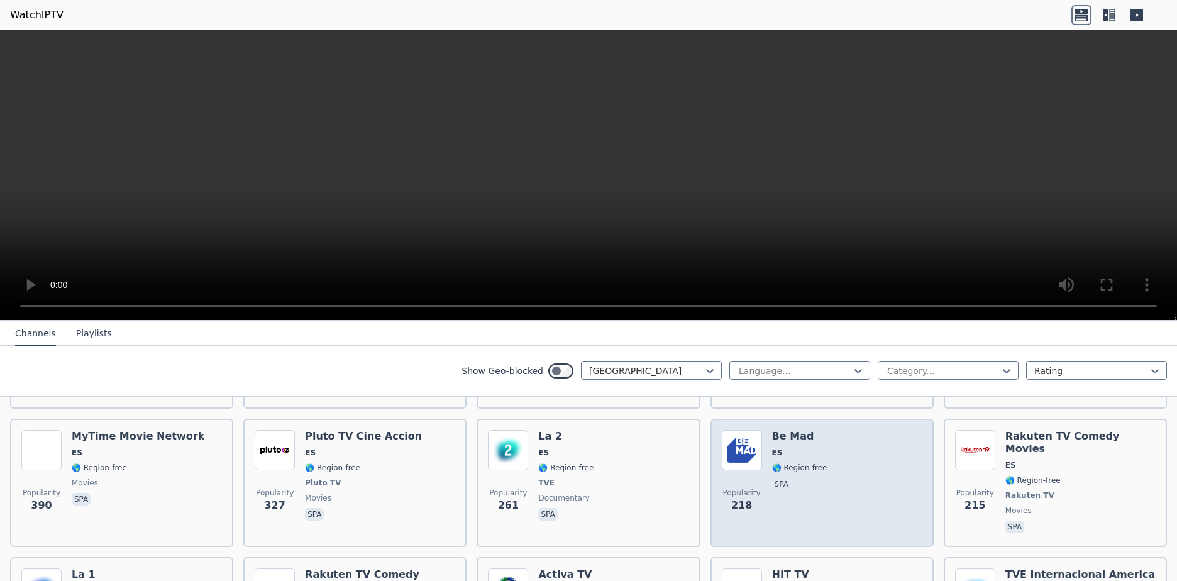
click at [785, 433] on div "Be Mad ES 🌎 Region-free spa" at bounding box center [799, 483] width 55 height 106
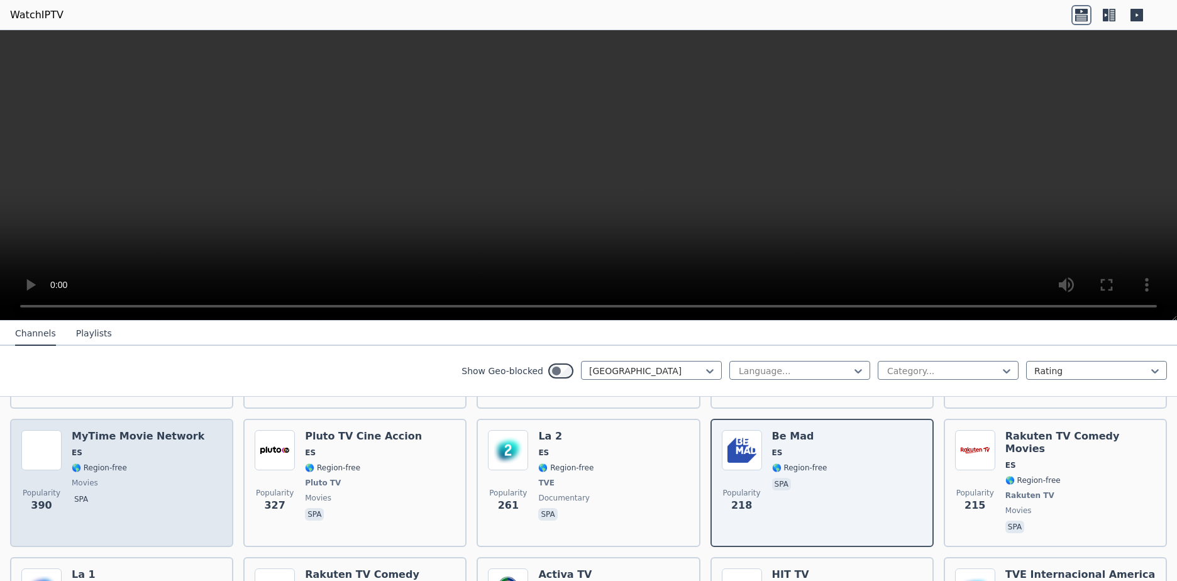
click at [145, 430] on h6 "MyTime Movie Network" at bounding box center [138, 436] width 133 height 13
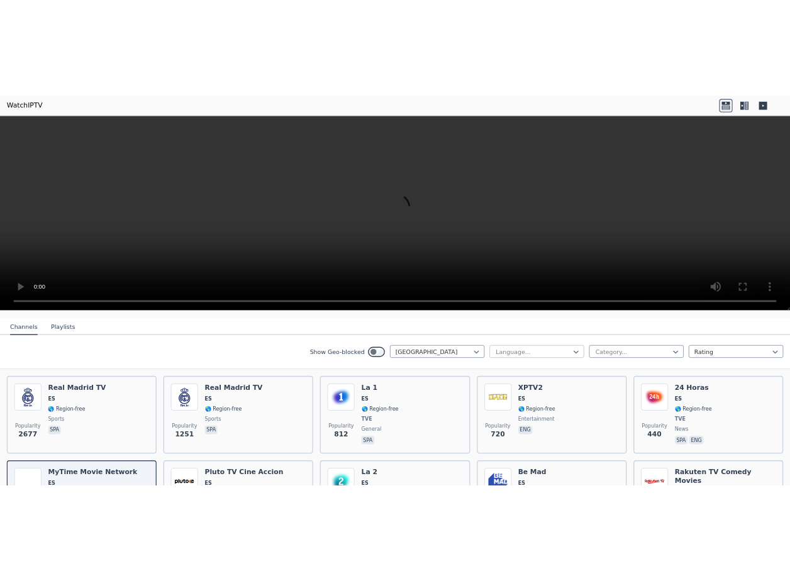
scroll to position [126, 0]
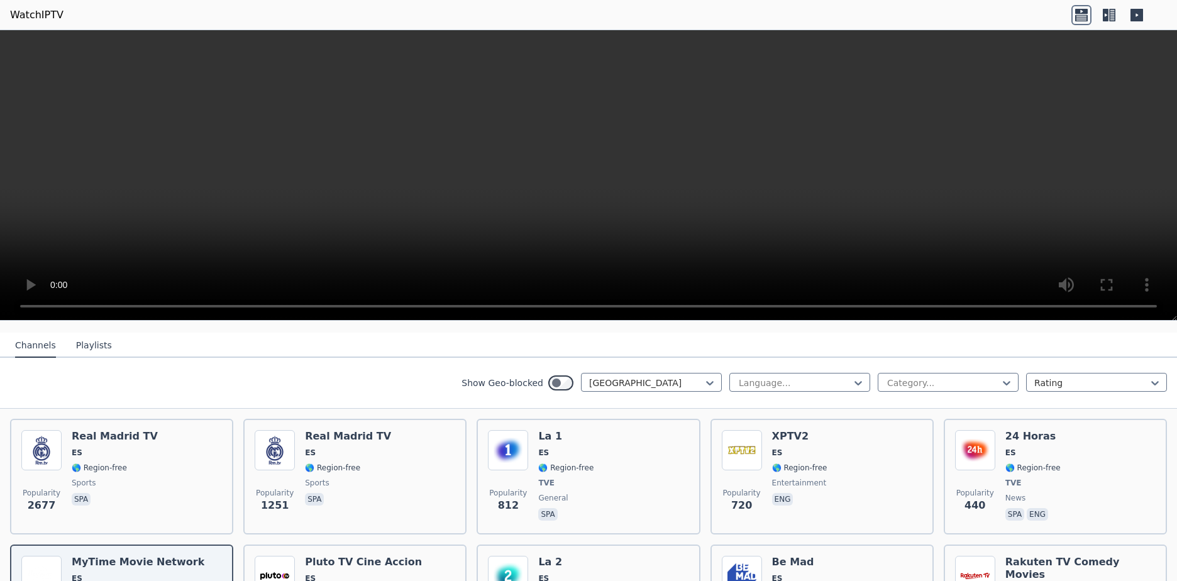
click at [1079, 11] on icon at bounding box center [1081, 11] width 13 height 5
click at [1079, 17] on icon at bounding box center [1081, 17] width 13 height 6
click at [1114, 16] on icon at bounding box center [1109, 15] width 20 height 20
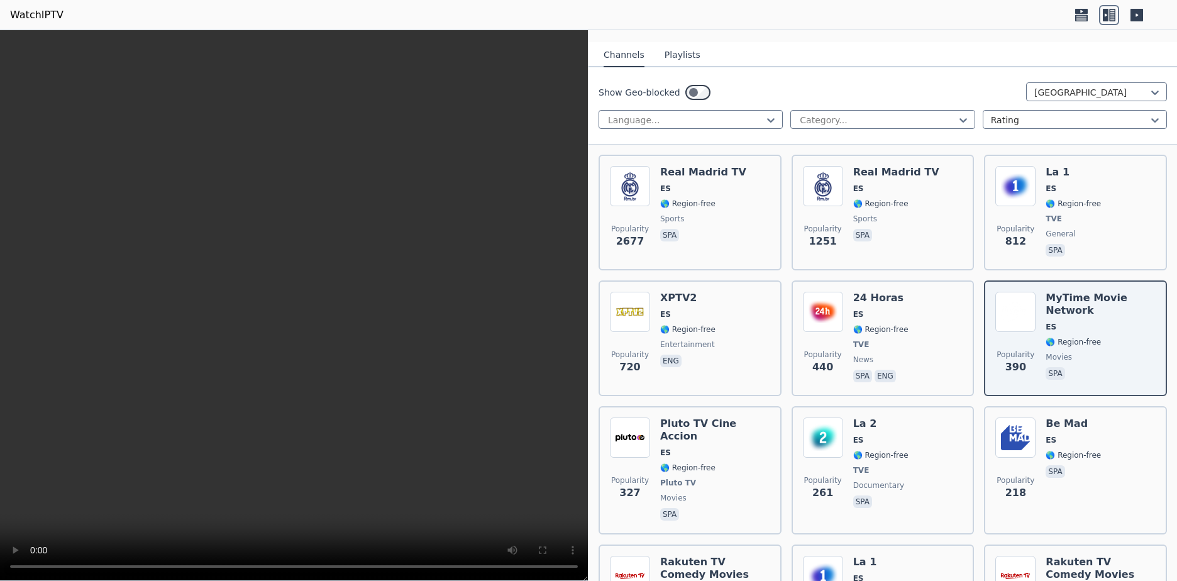
drag, startPoint x: 355, startPoint y: 229, endPoint x: 447, endPoint y: 70, distance: 183.4
click at [447, 70] on video at bounding box center [294, 305] width 588 height 551
click at [363, 353] on video at bounding box center [294, 305] width 588 height 551
click at [1084, 9] on icon at bounding box center [1081, 11] width 13 height 5
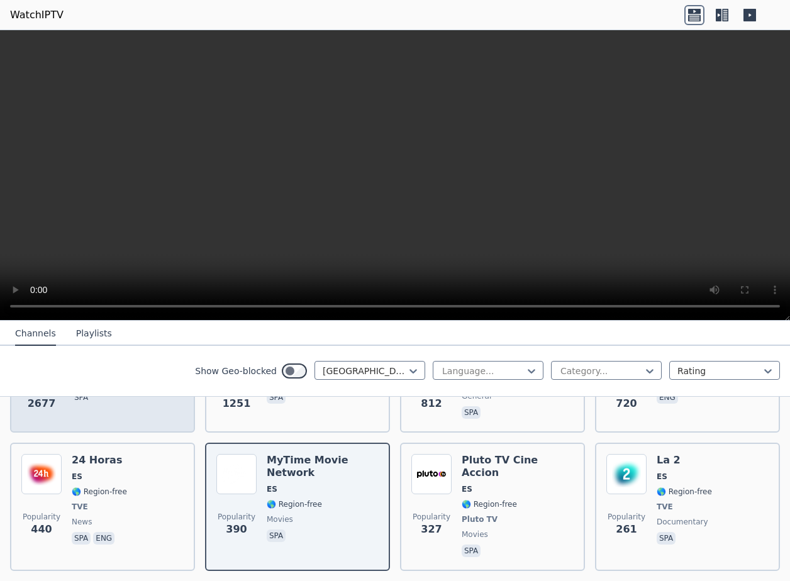
scroll to position [252, 0]
